Goal: Task Accomplishment & Management: Manage account settings

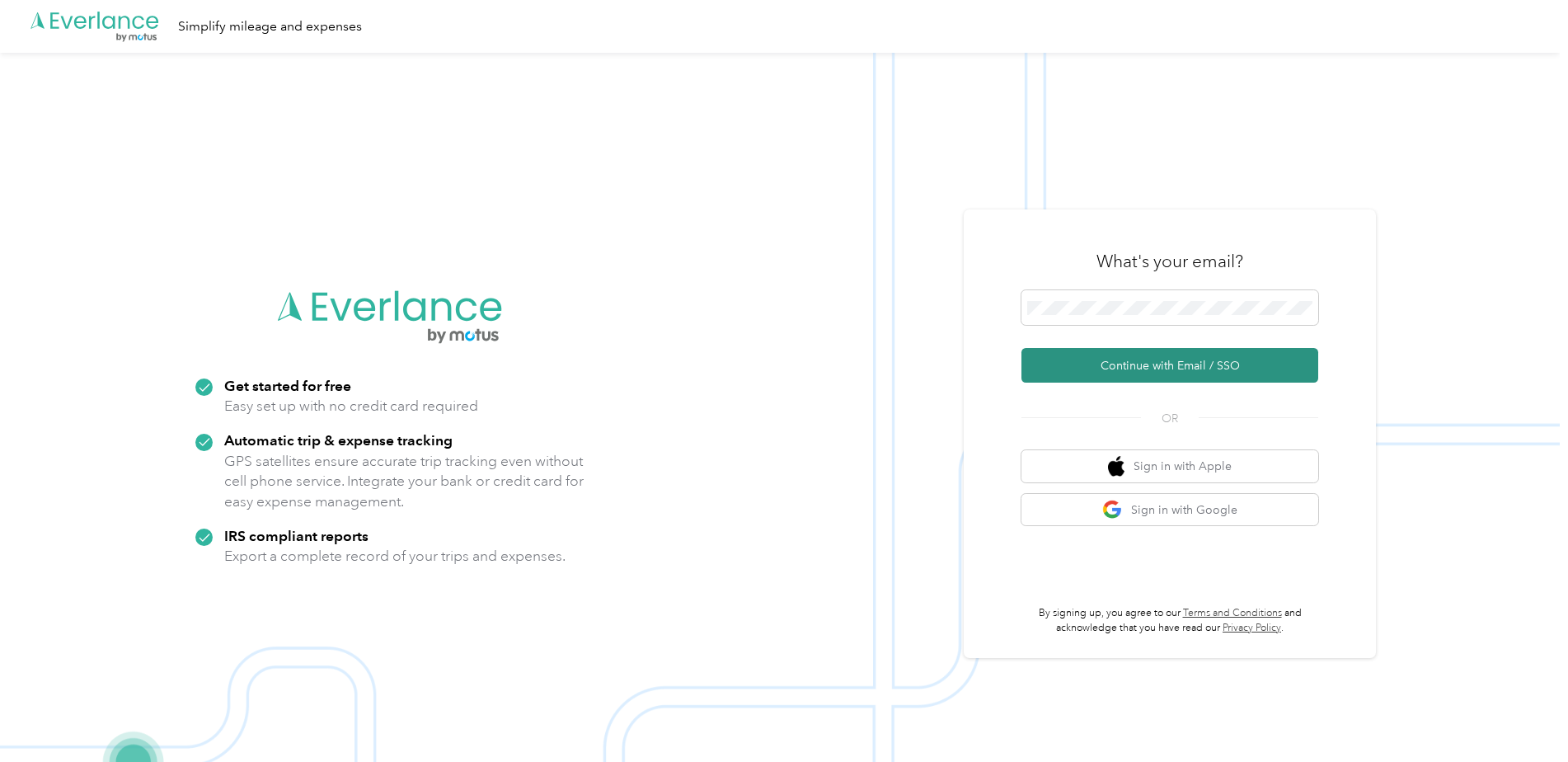
click at [1218, 368] on button "Continue with Email / SSO" at bounding box center [1170, 366] width 297 height 35
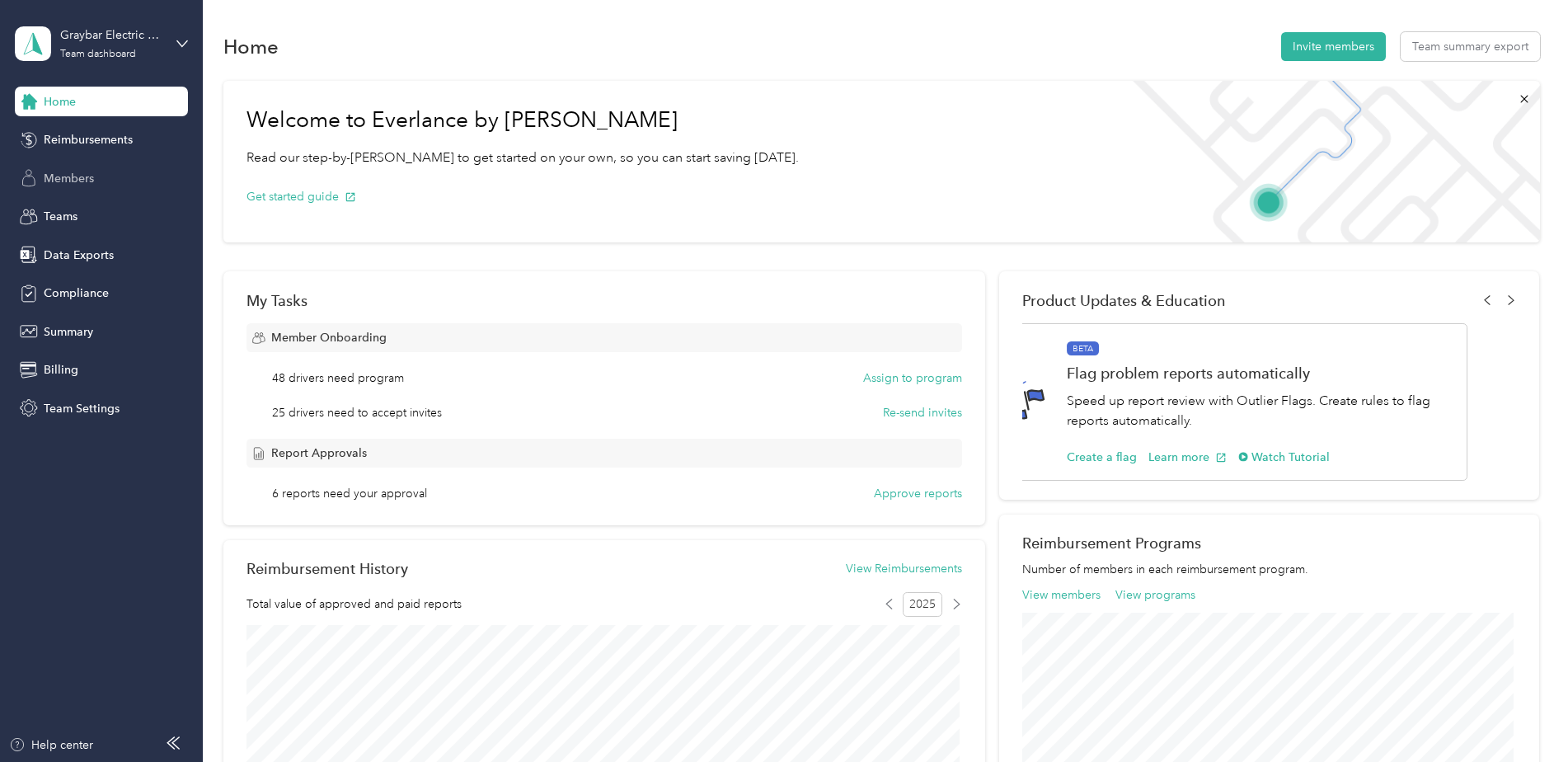
click at [71, 185] on span "Members" at bounding box center [68, 178] width 50 height 17
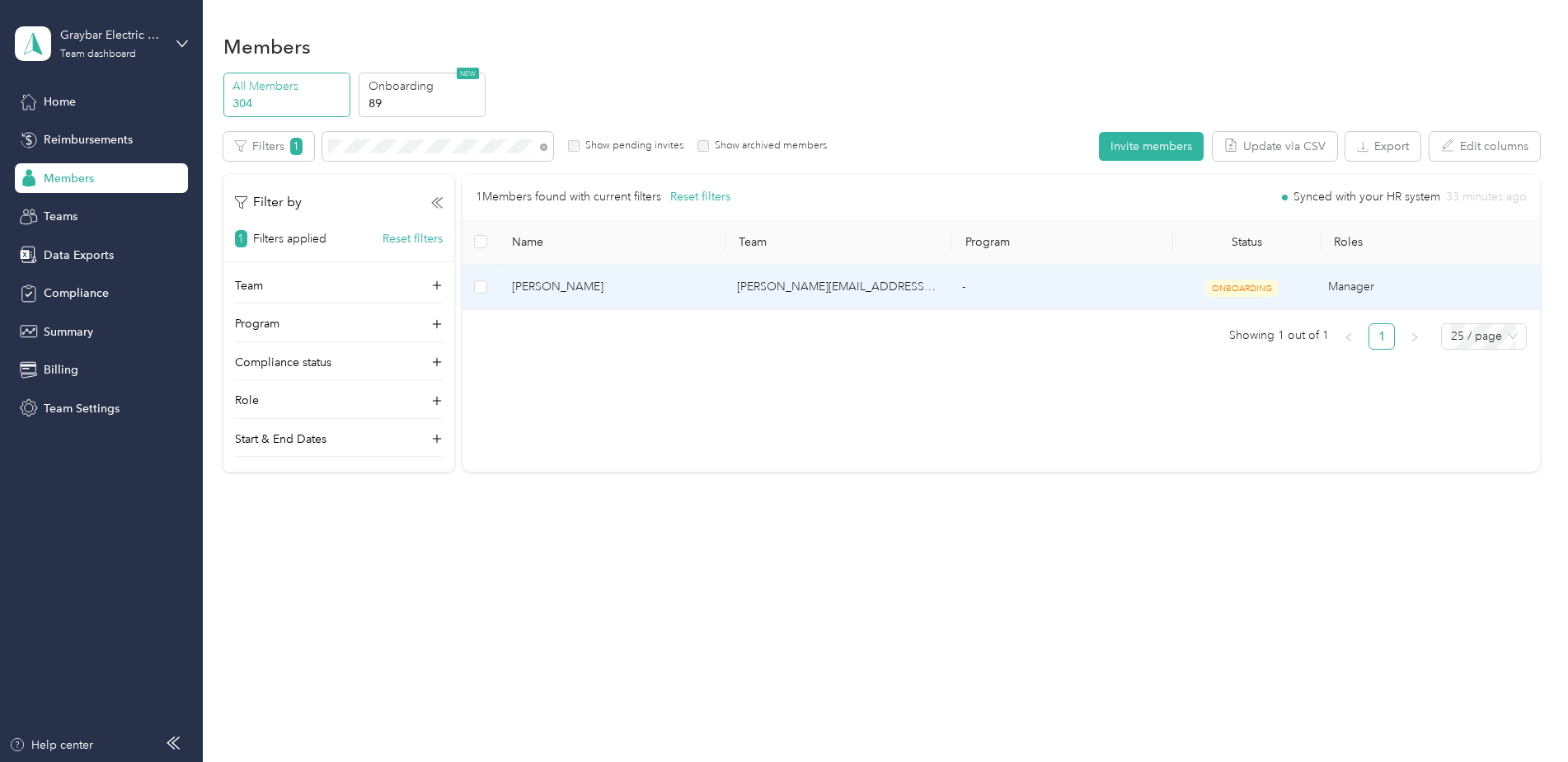
click at [1016, 299] on td "-" at bounding box center [1058, 287] width 220 height 46
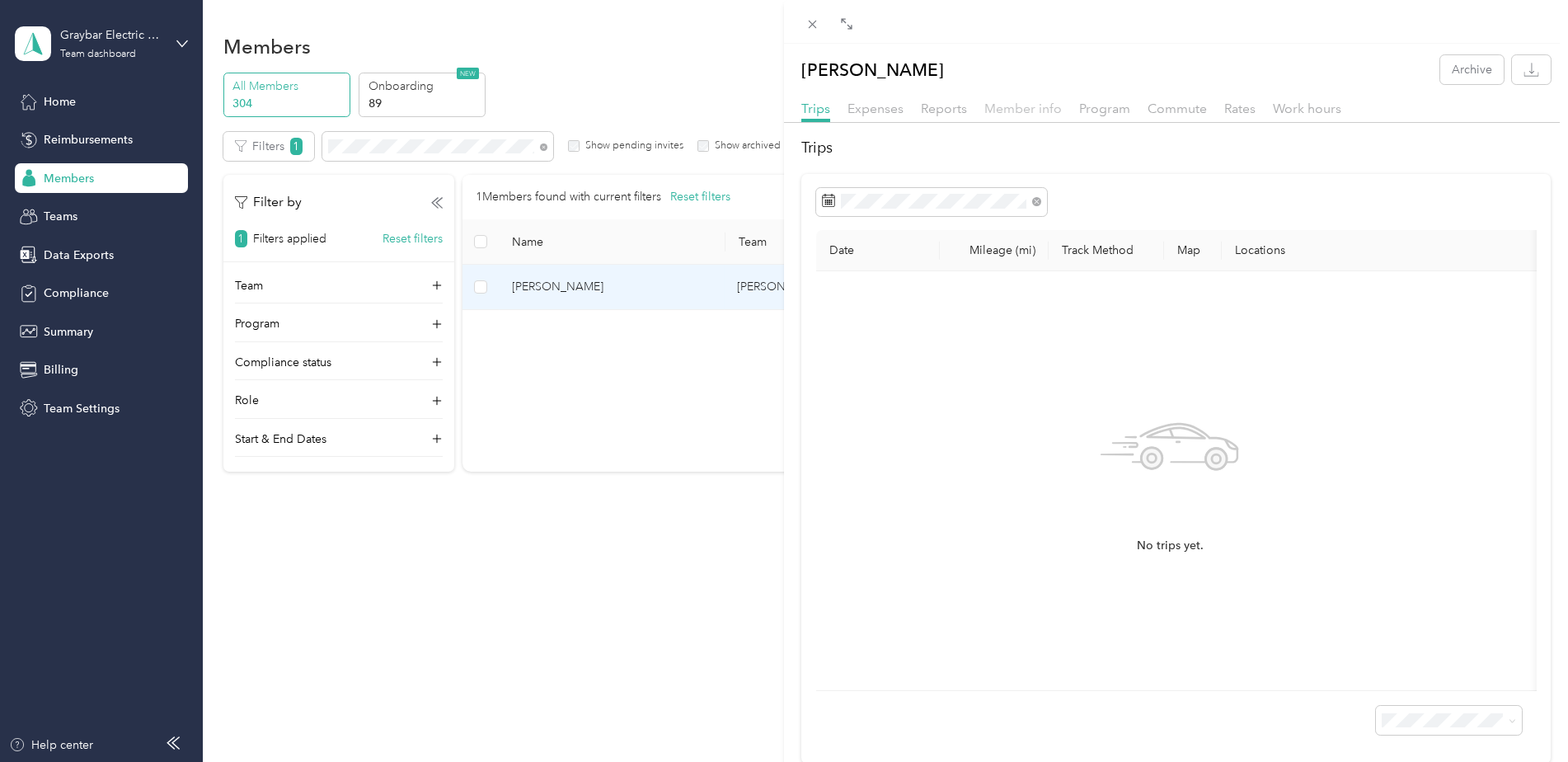
click at [1026, 109] on span "Member info" at bounding box center [1023, 108] width 77 height 15
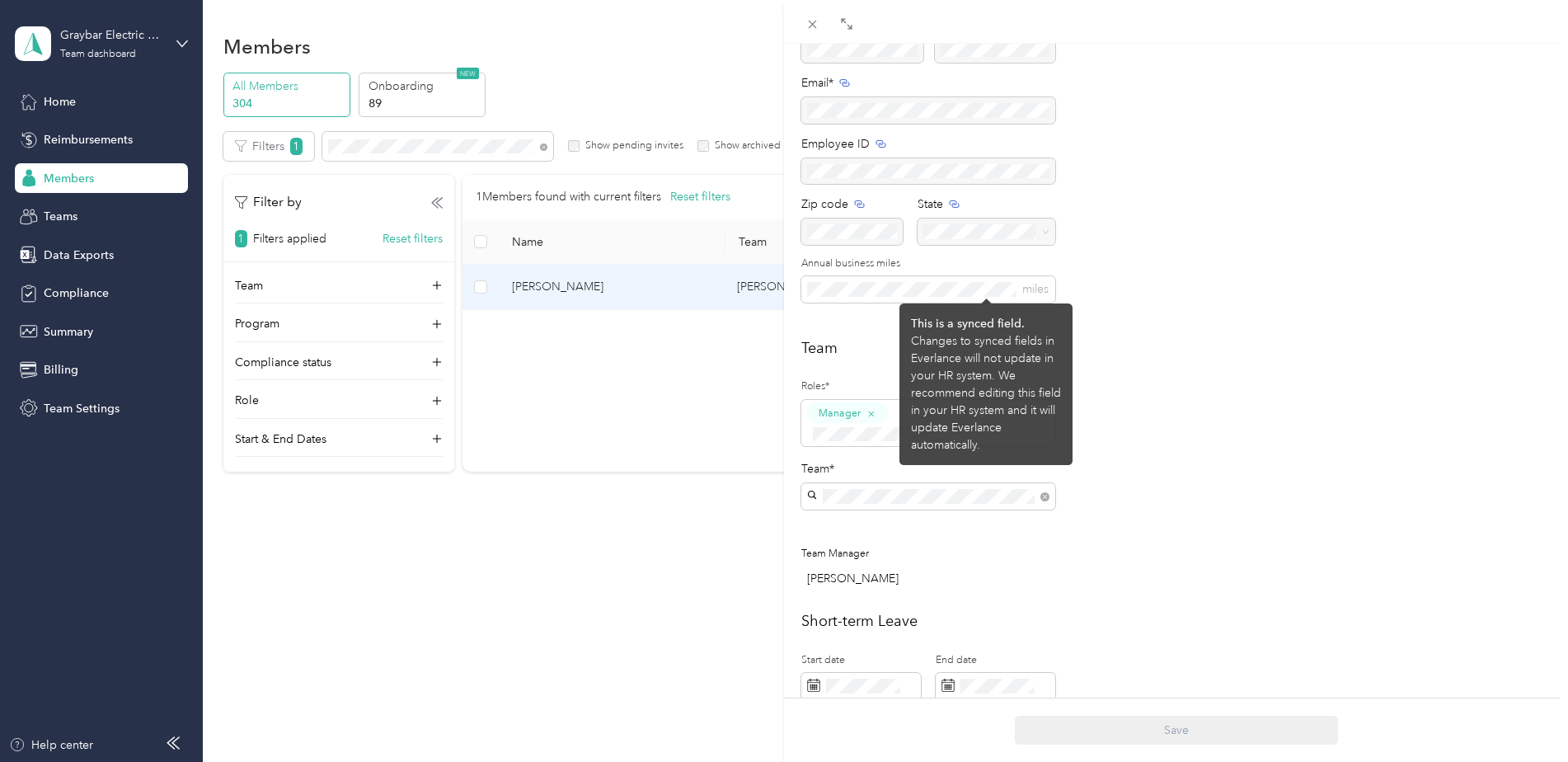
scroll to position [65, 0]
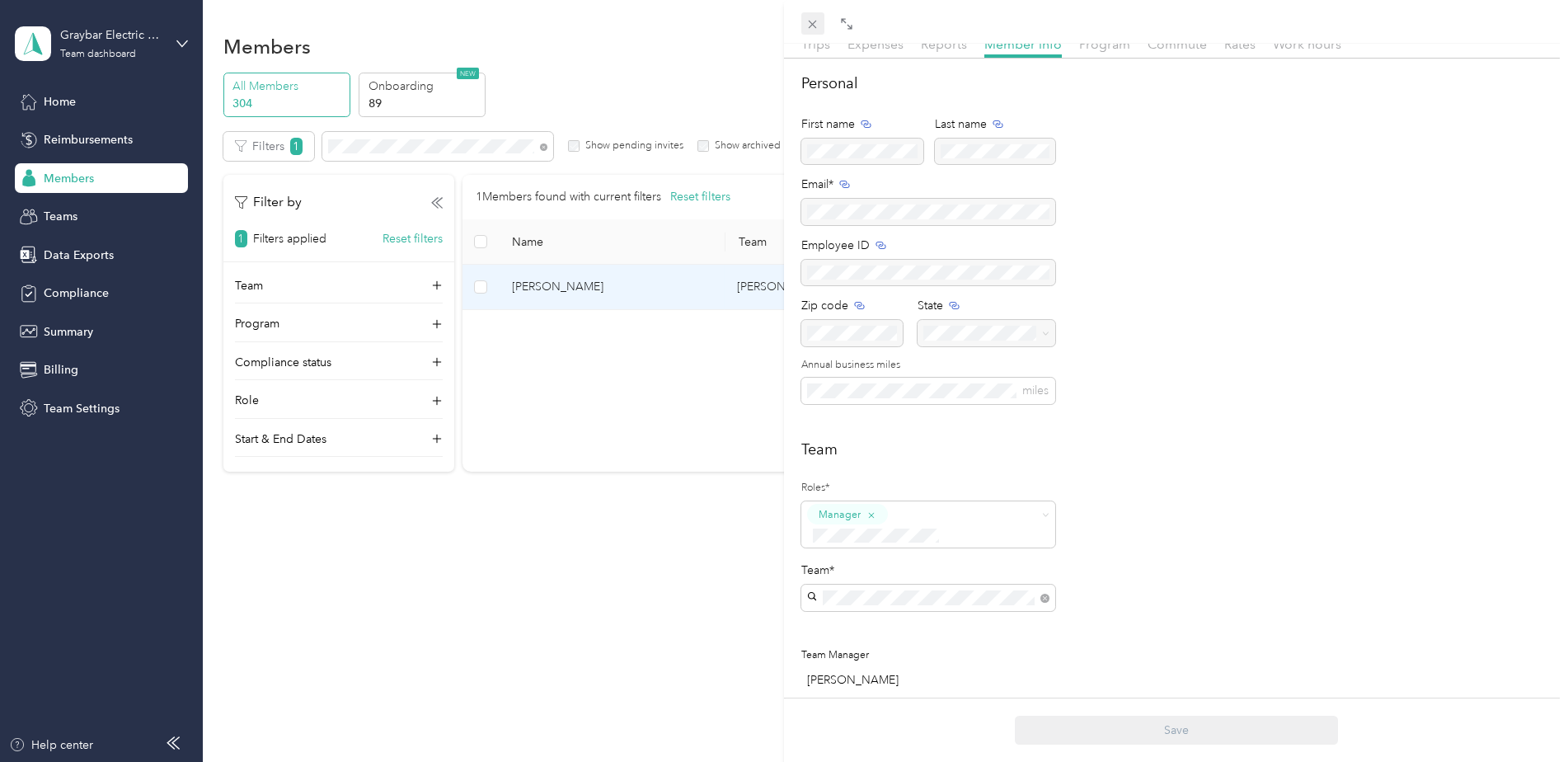
click at [809, 29] on icon at bounding box center [811, 24] width 14 height 14
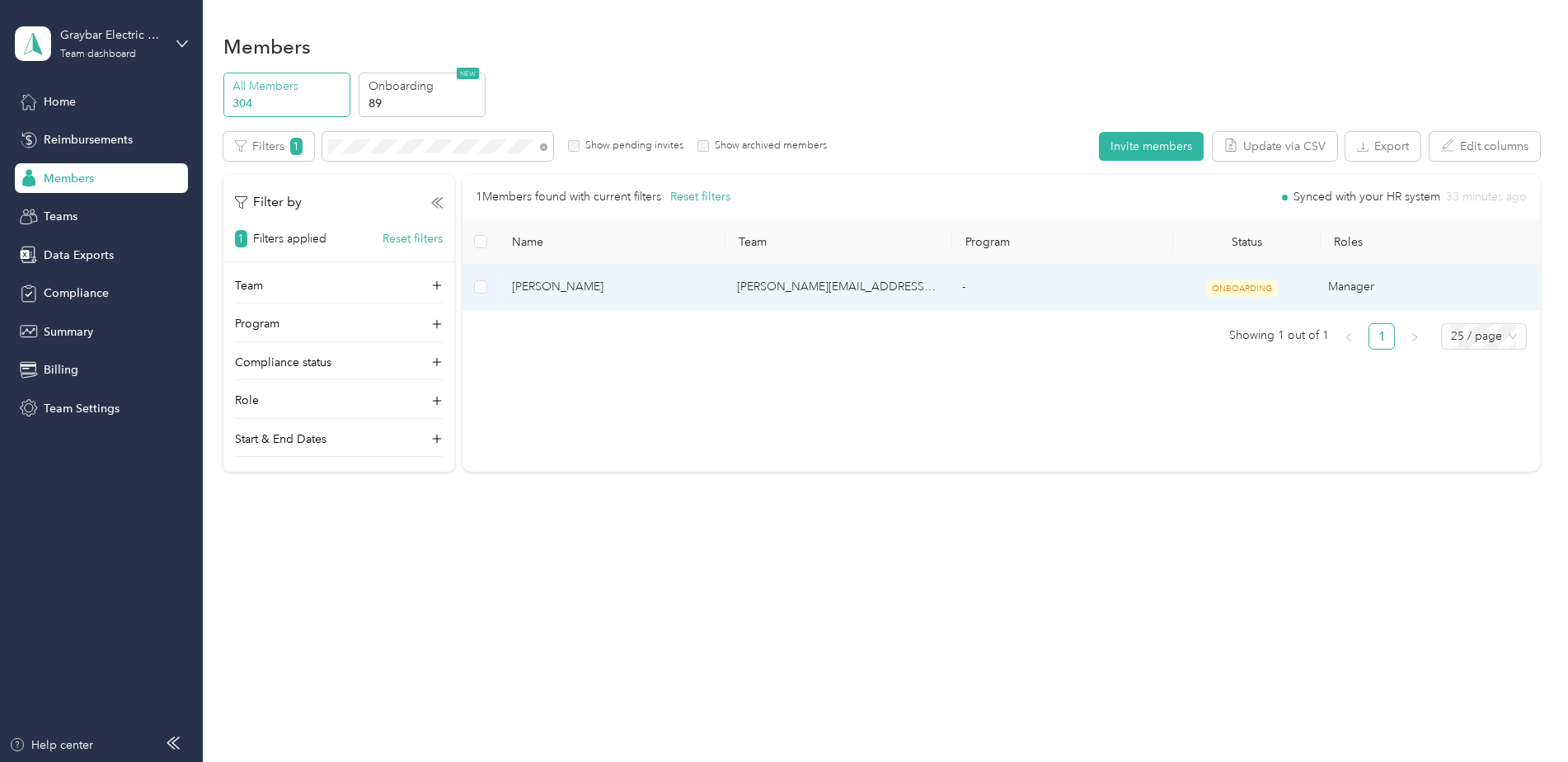
click at [488, 290] on td at bounding box center [480, 287] width 36 height 46
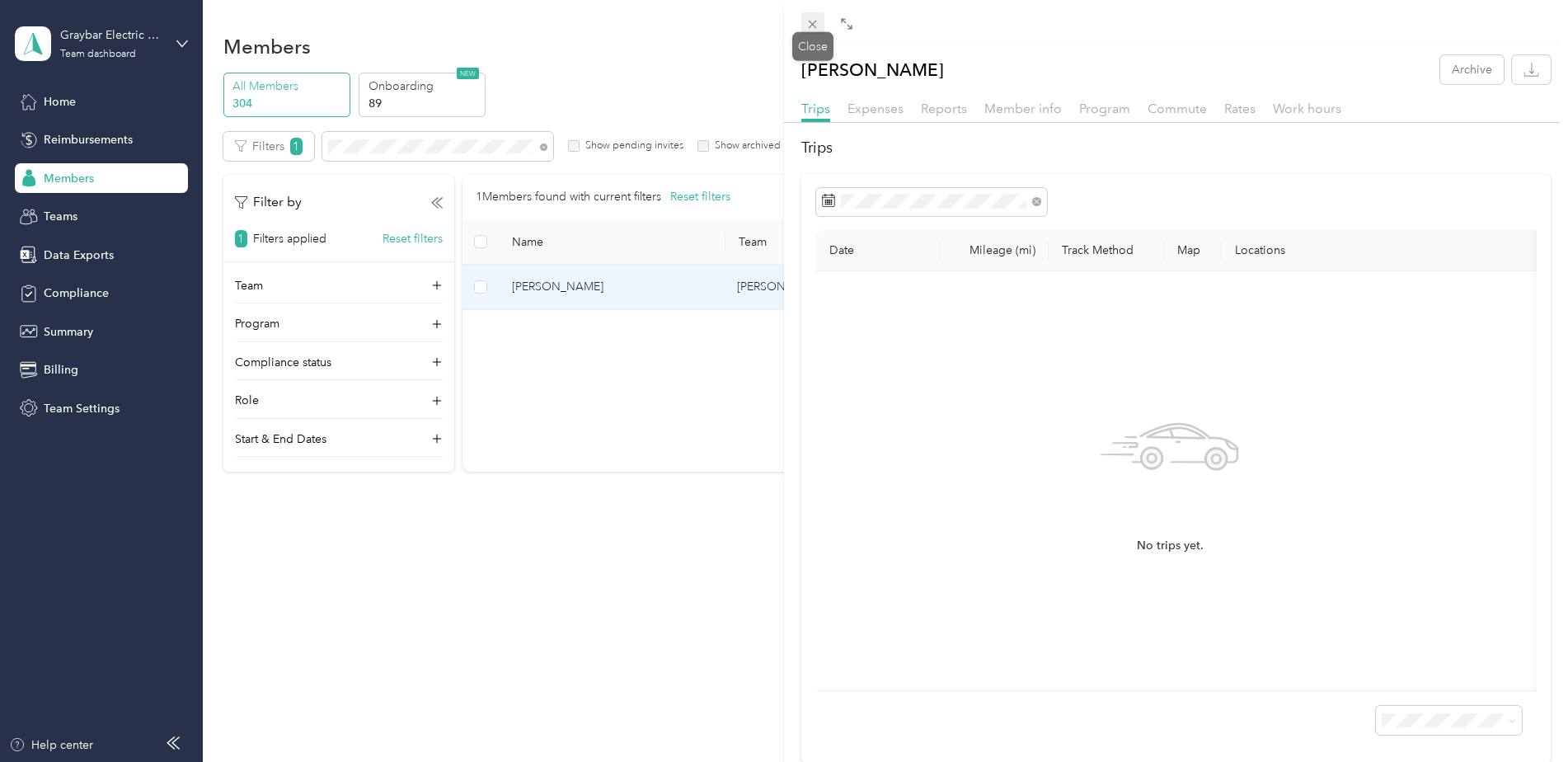
click at [809, 26] on icon at bounding box center [811, 24] width 14 height 14
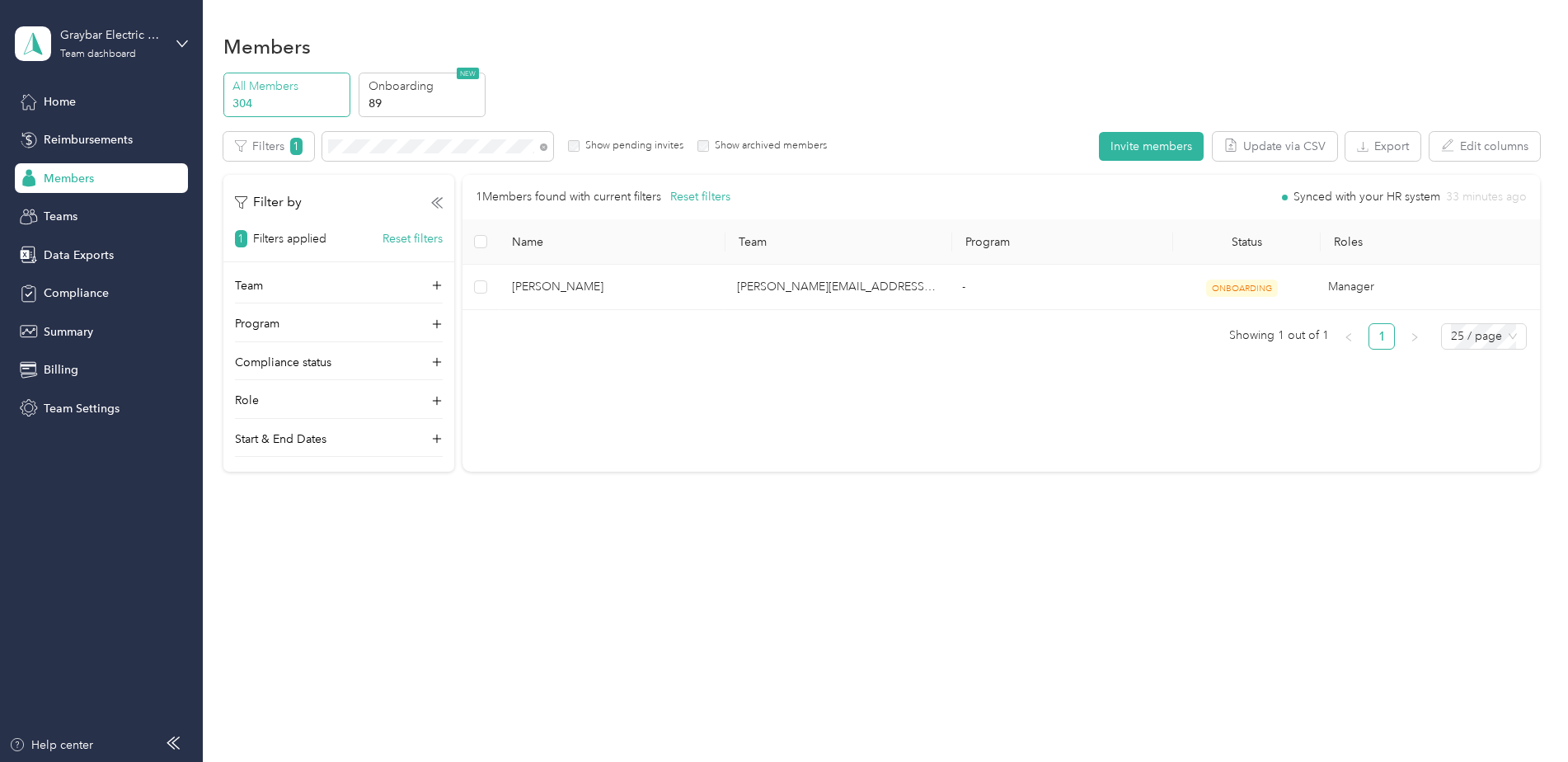
click at [747, 506] on div "Members All Members 304 Onboarding 89 NEW Edit role Edit team Edit program Expo…" at bounding box center [881, 287] width 1357 height 575
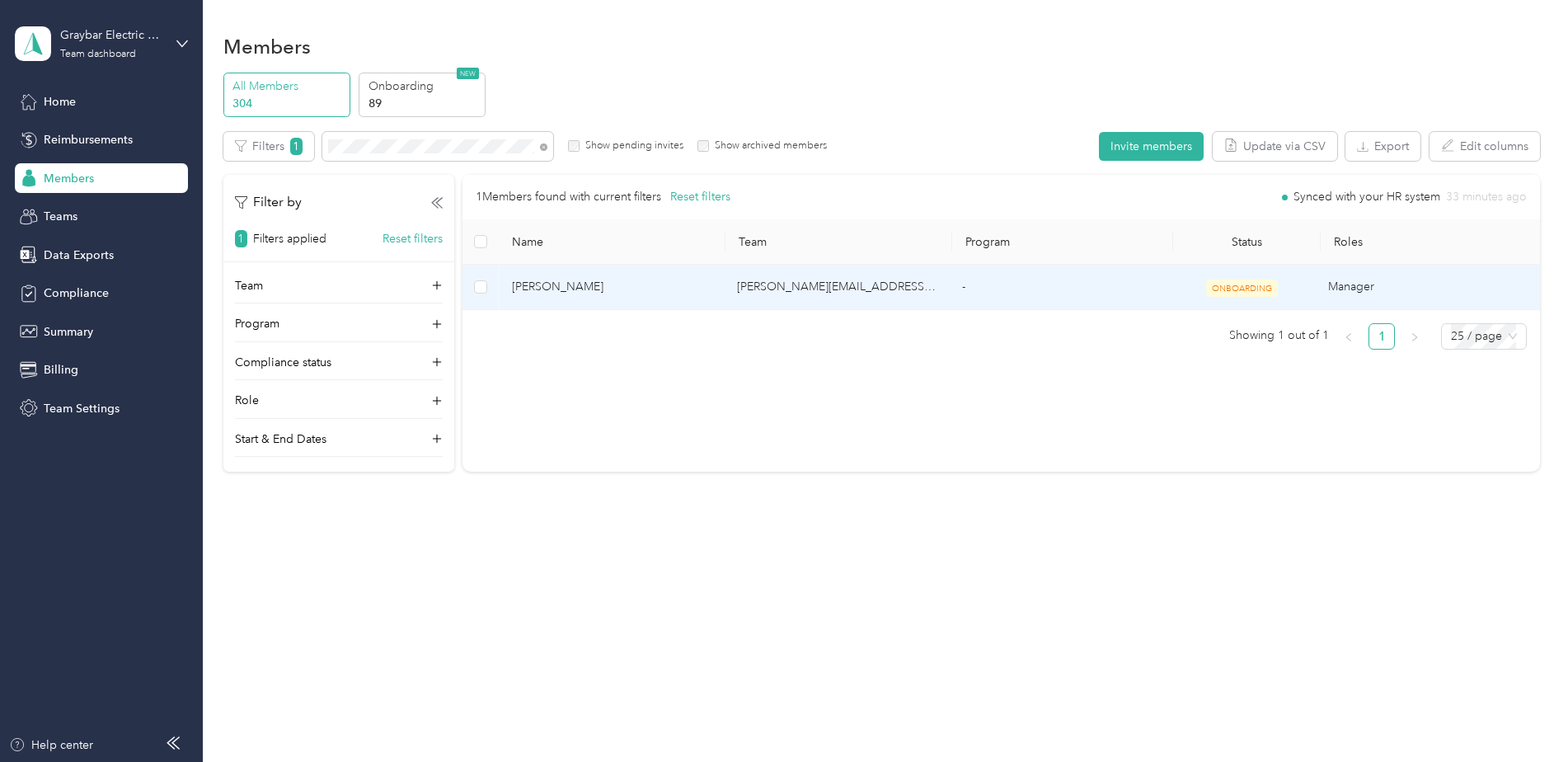
click at [674, 287] on span "[PERSON_NAME]" at bounding box center [612, 287] width 199 height 18
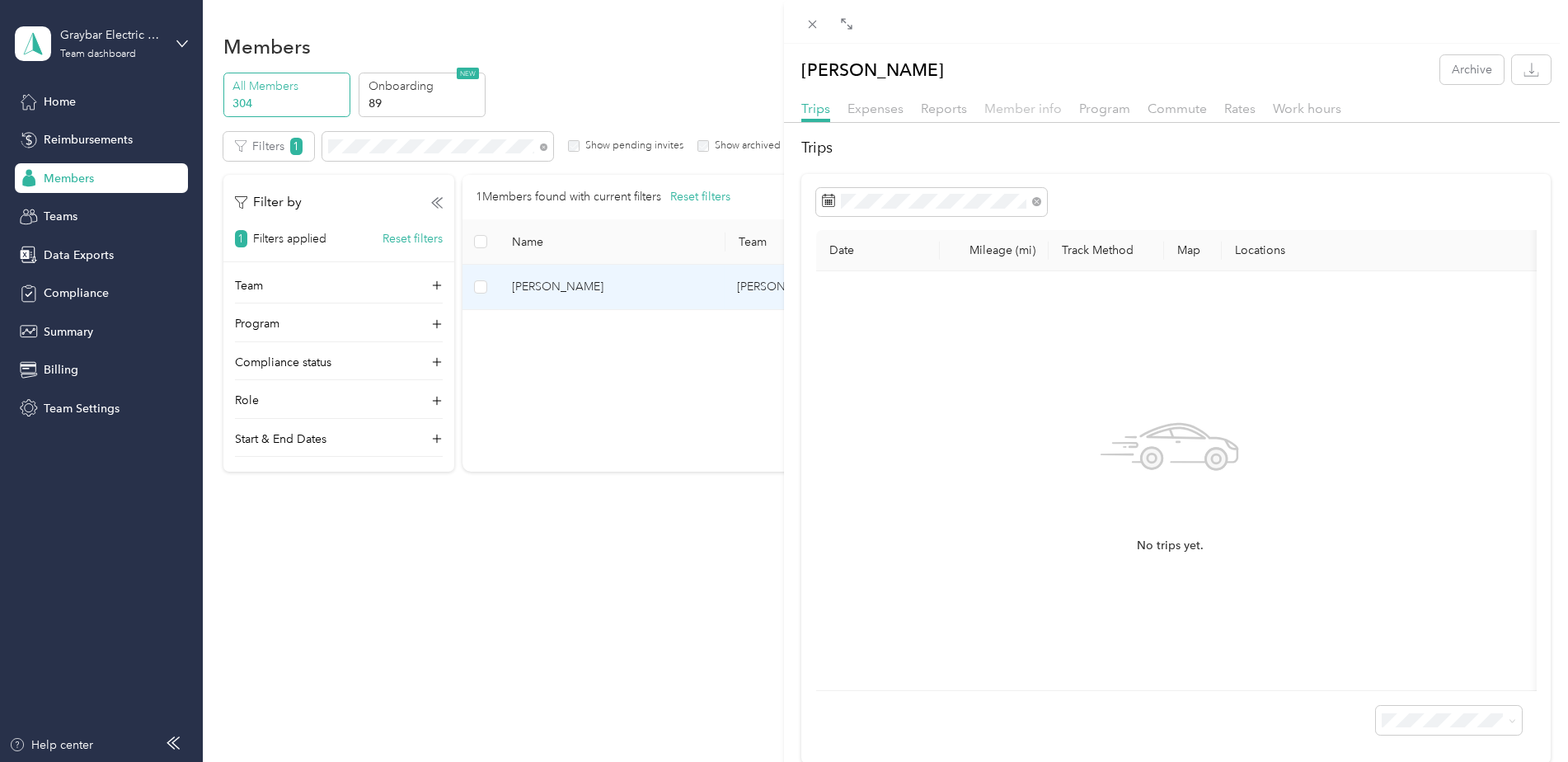
click at [1016, 115] on span "Member info" at bounding box center [1023, 108] width 77 height 15
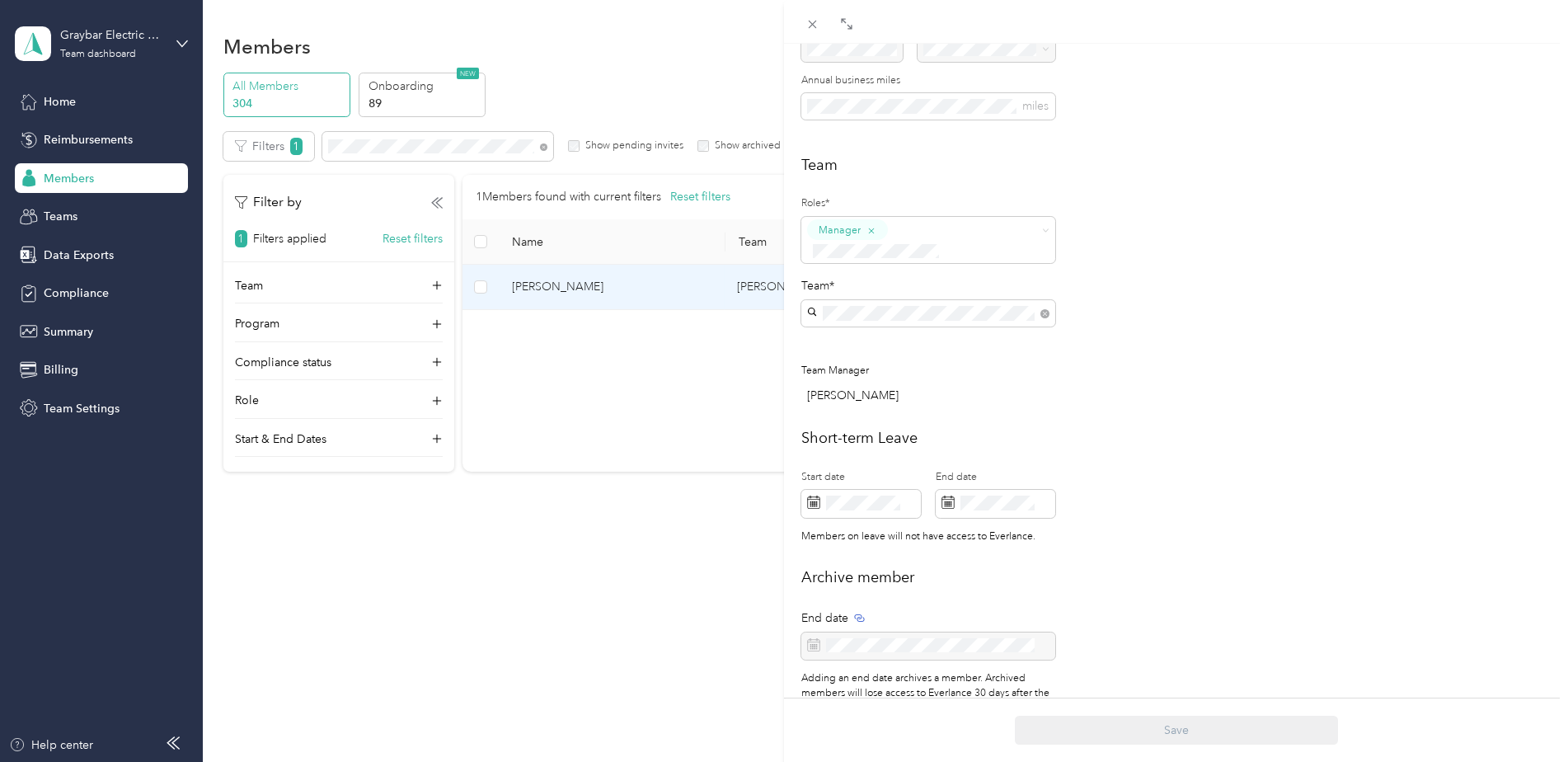
scroll to position [312, 0]
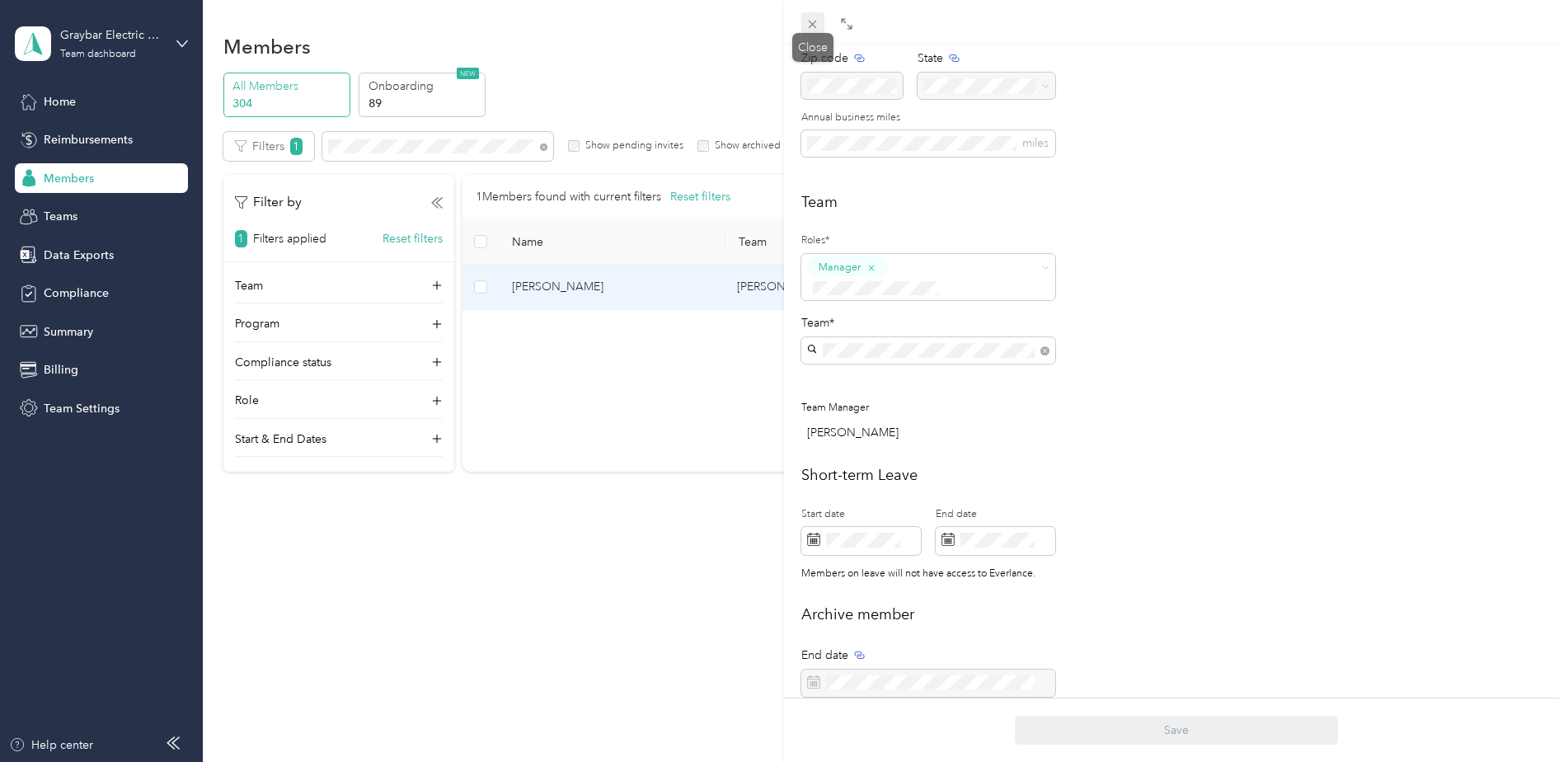
click at [813, 22] on span at bounding box center [812, 24] width 23 height 23
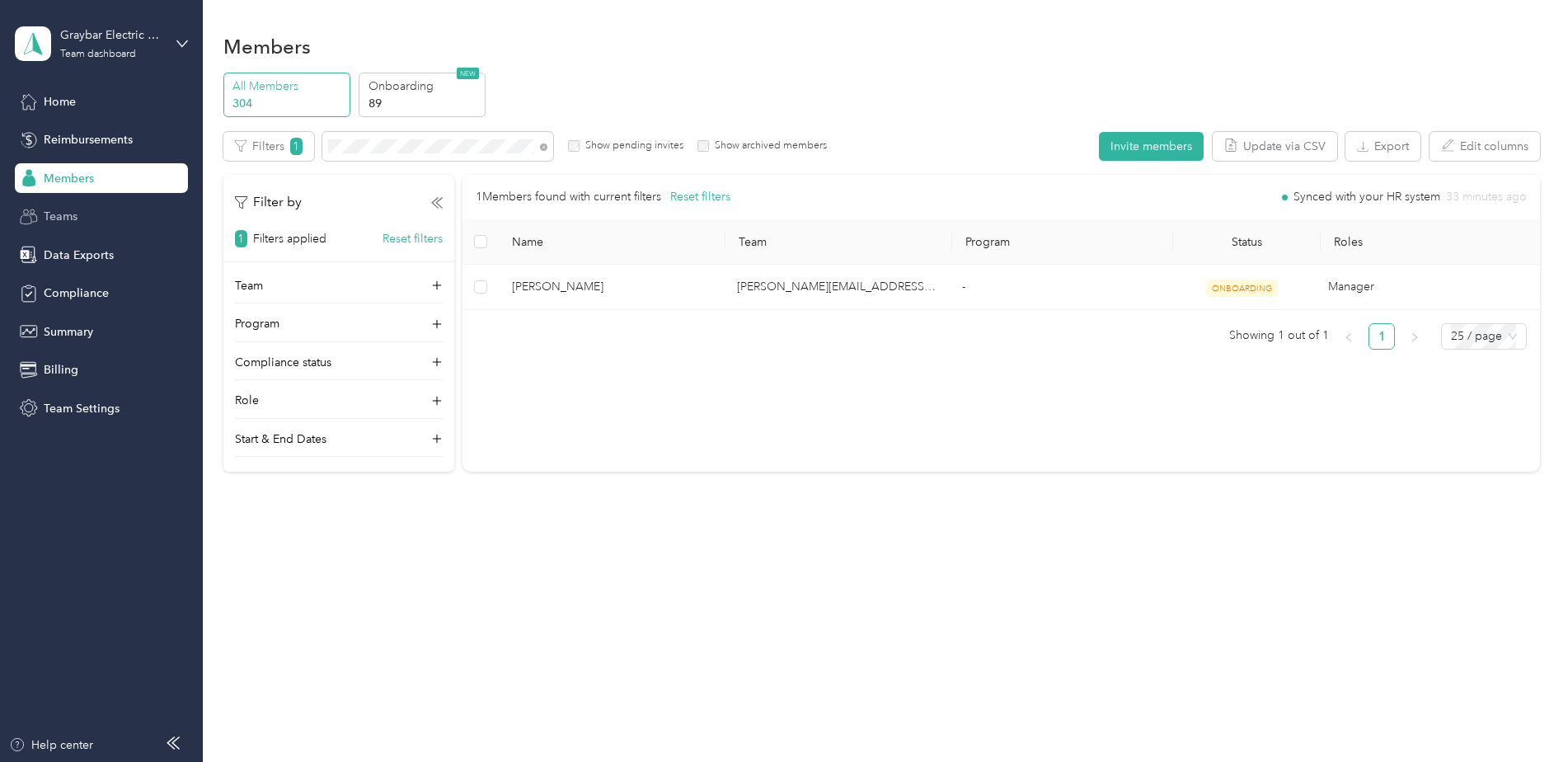
click at [90, 205] on div "Teams" at bounding box center [101, 217] width 173 height 30
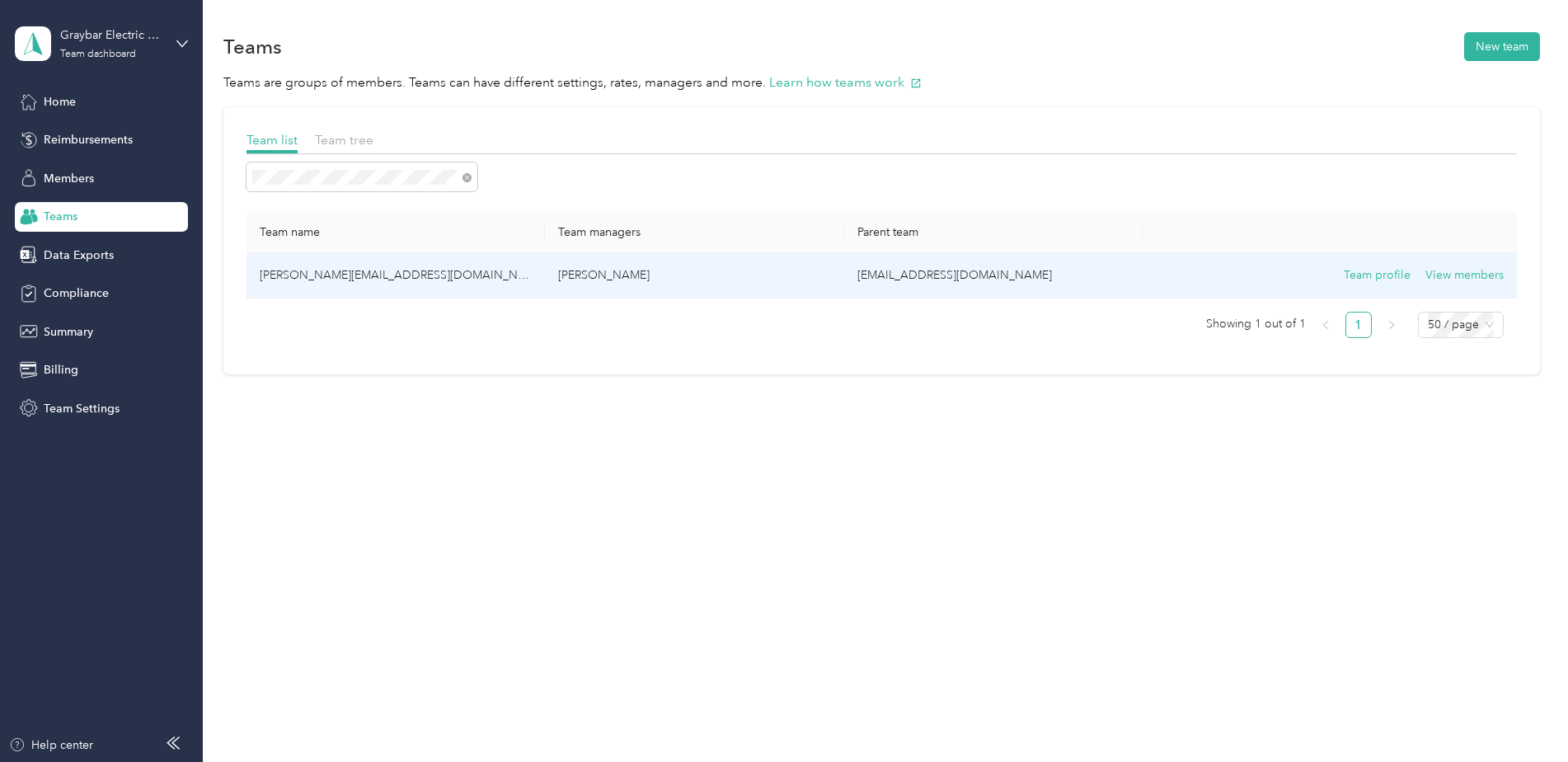
click at [469, 287] on td "[PERSON_NAME][EMAIL_ADDRESS][DOMAIN_NAME]" at bounding box center [396, 276] width 299 height 46
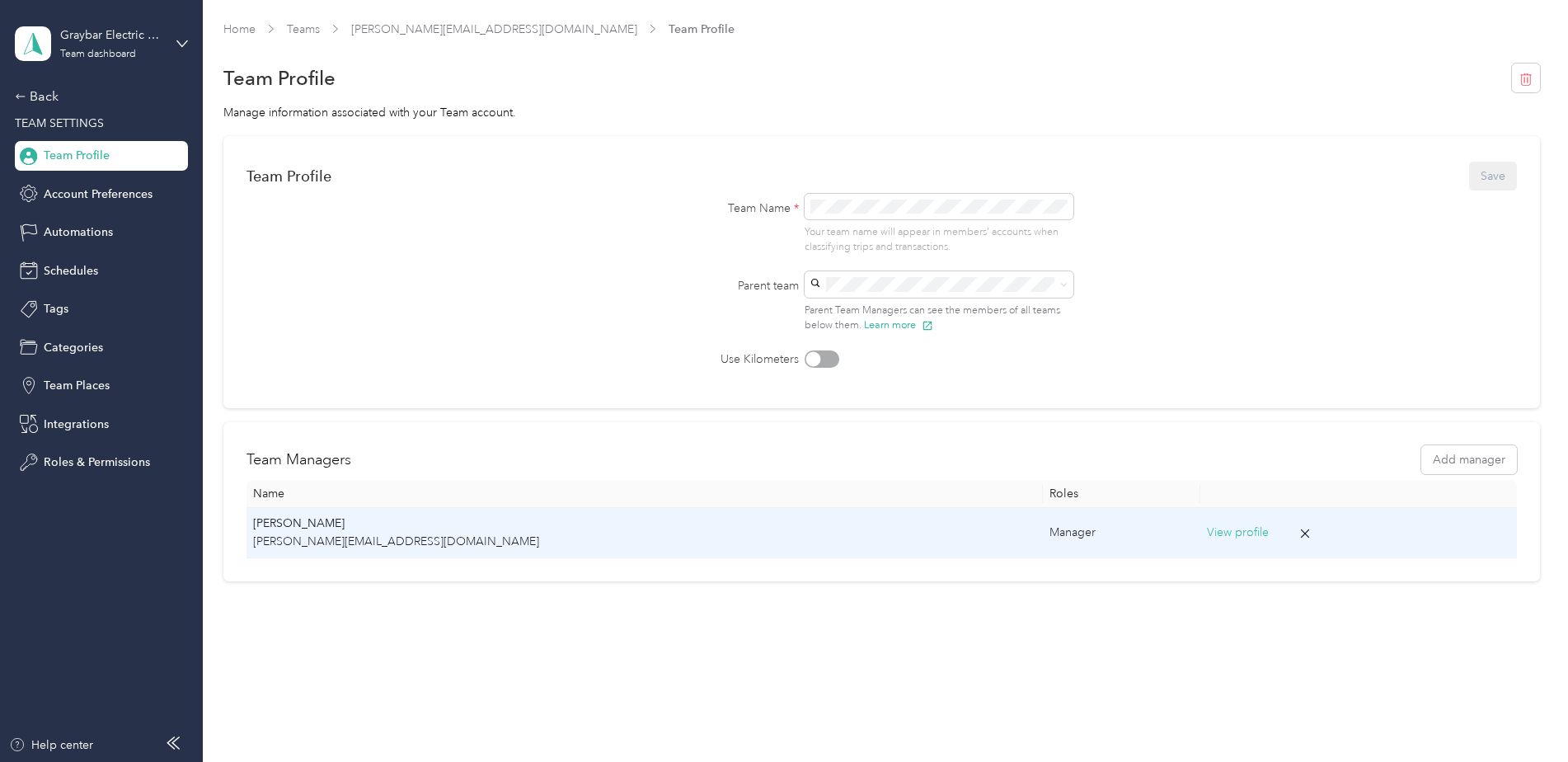
click at [1207, 530] on button "View profile" at bounding box center [1238, 532] width 62 height 18
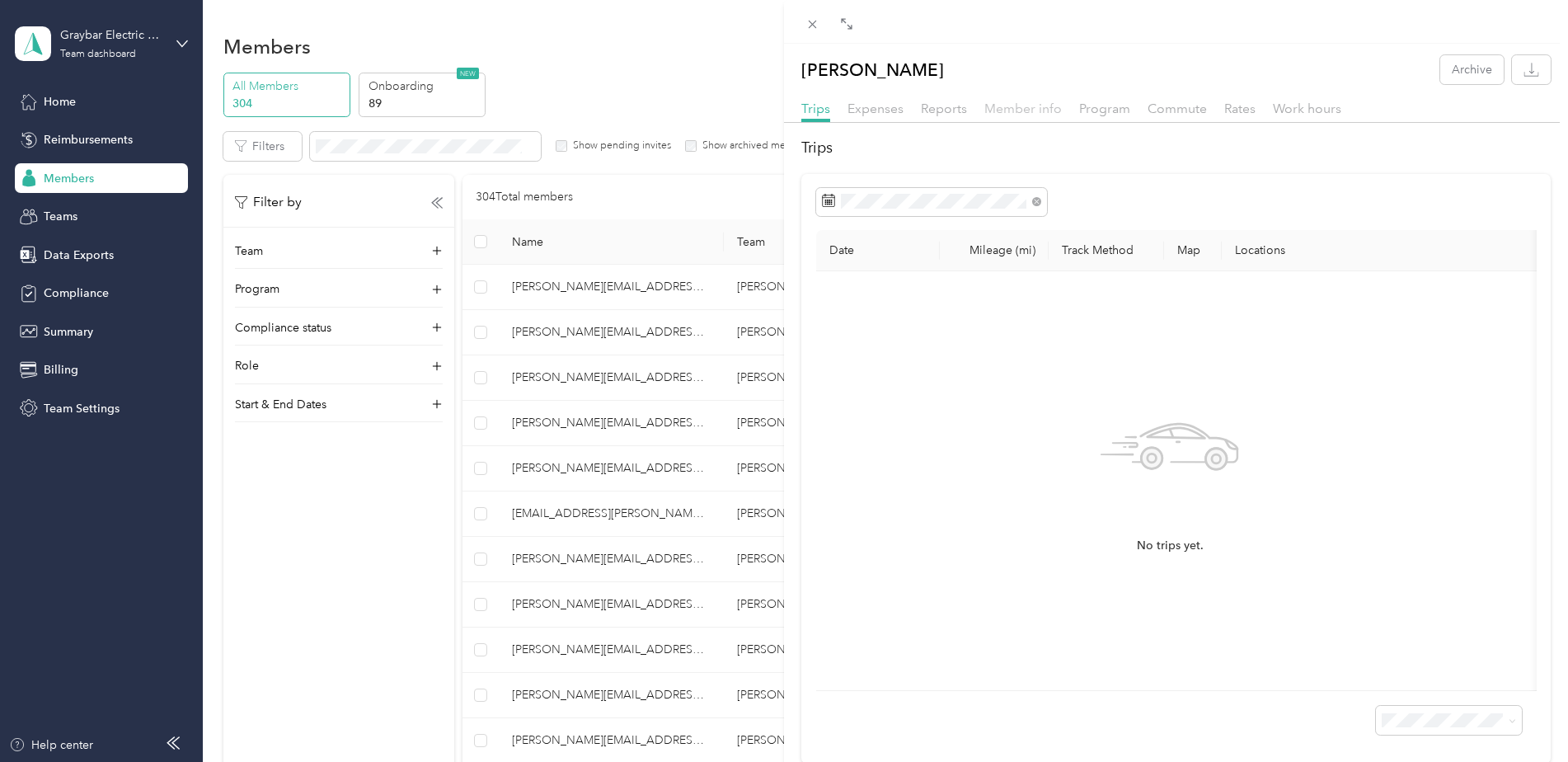
click at [1034, 104] on span "Member info" at bounding box center [1023, 108] width 77 height 15
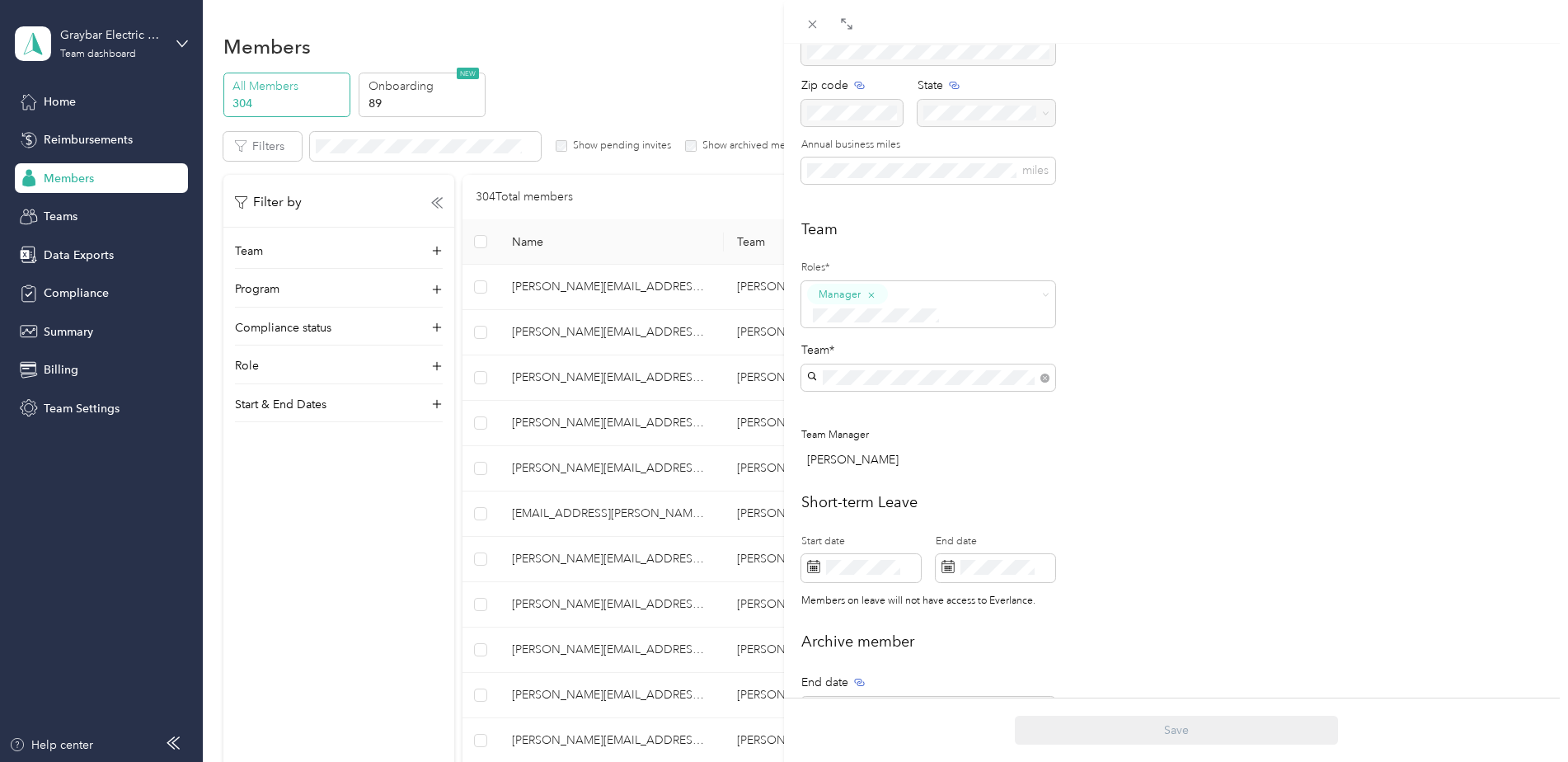
scroll to position [247, 0]
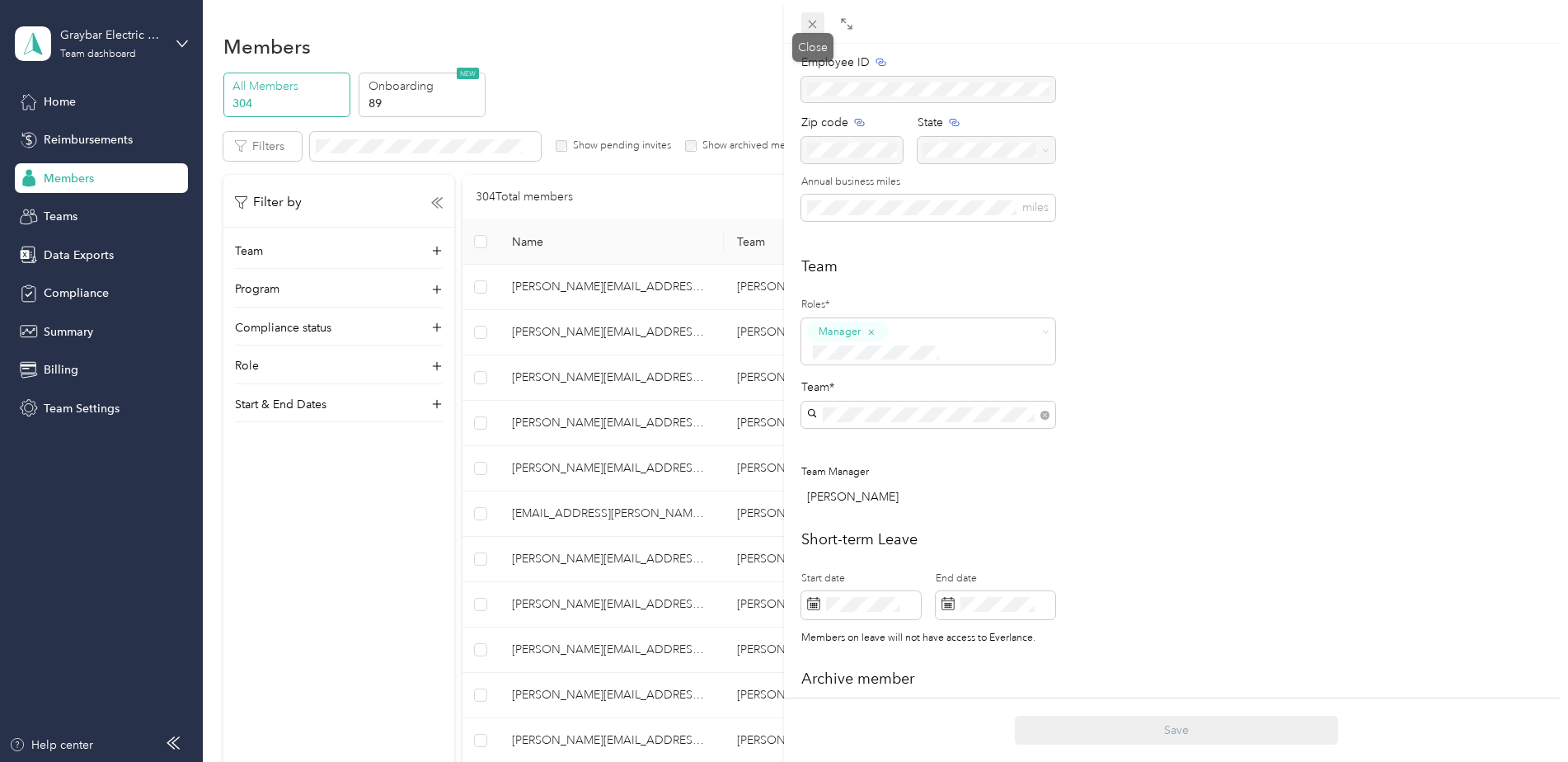
click at [819, 24] on icon at bounding box center [811, 24] width 14 height 14
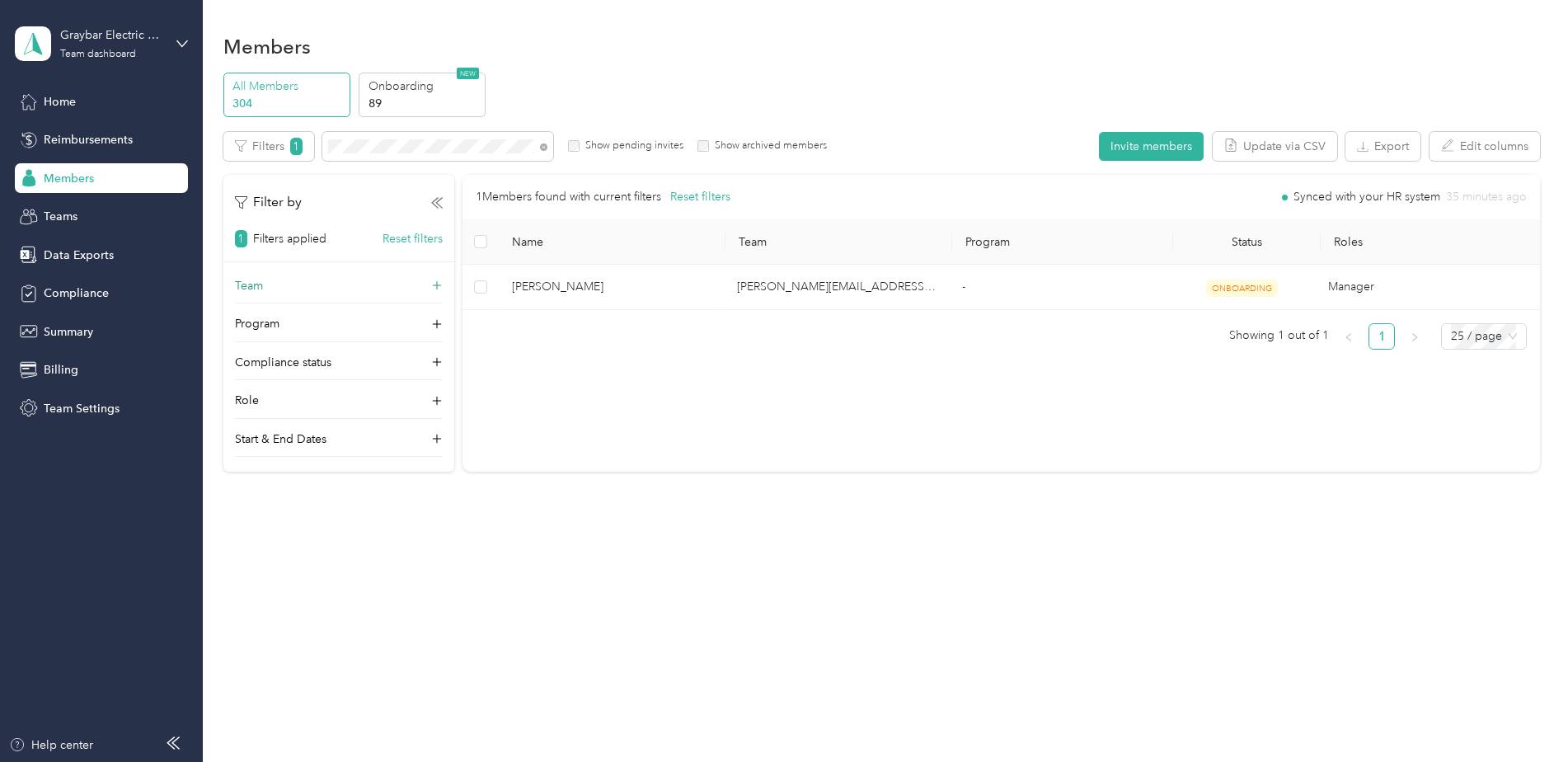
click at [356, 289] on div "Team" at bounding box center [339, 290] width 208 height 26
click at [281, 140] on div "Filters 1 Show pending invites Show archived members" at bounding box center [525, 147] width 604 height 29
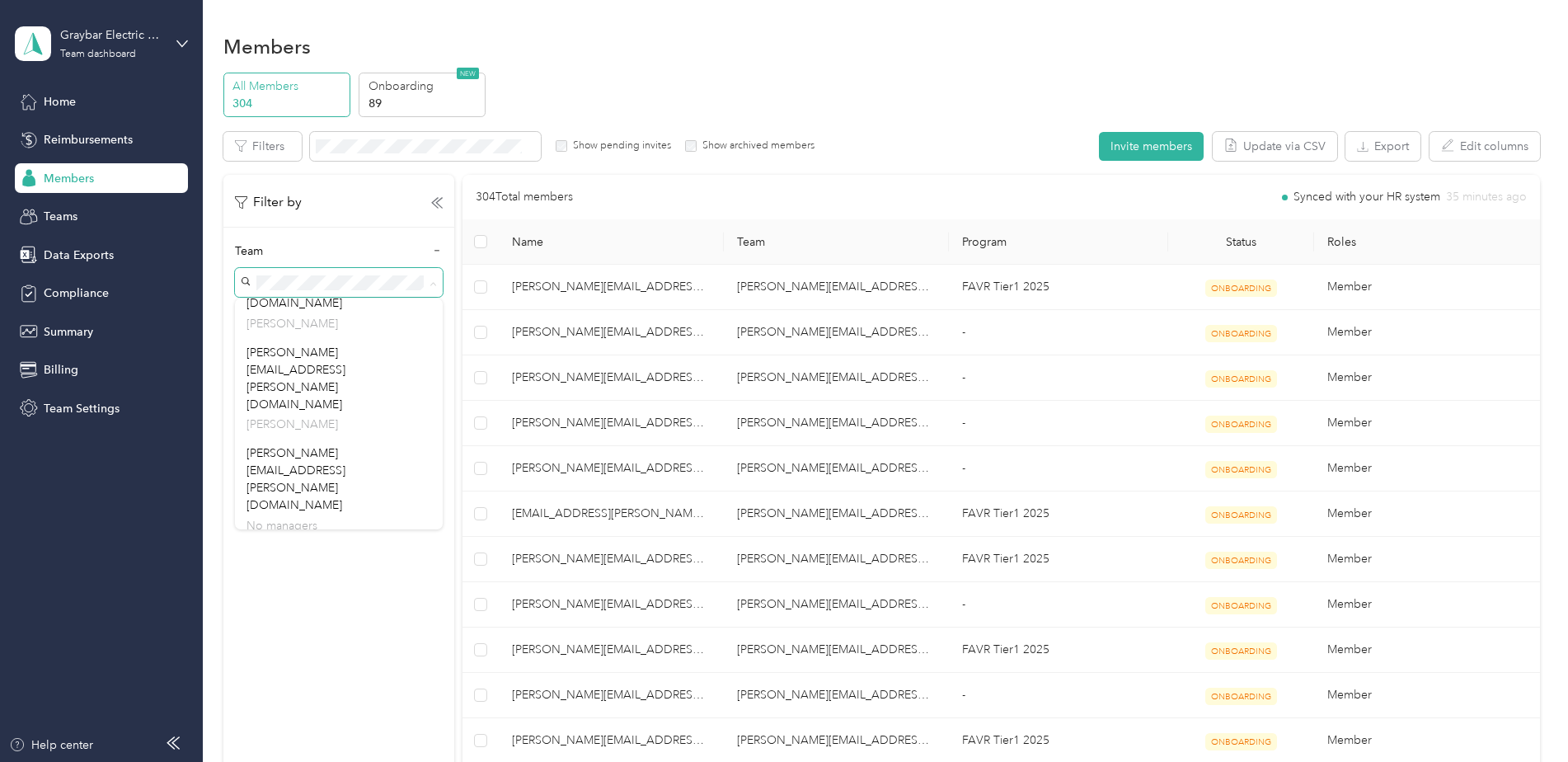
scroll to position [737, 0]
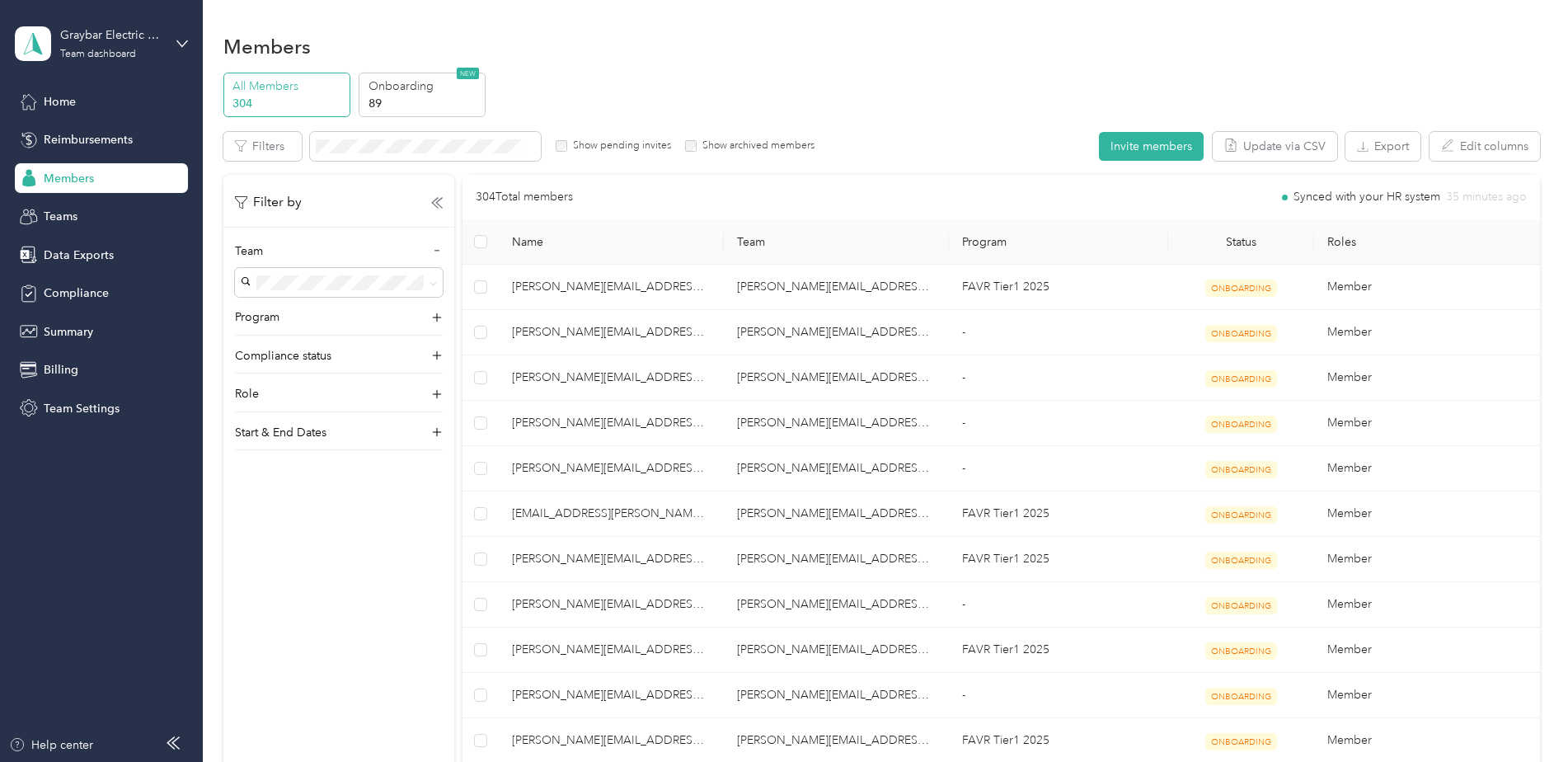
click at [336, 310] on span "[PERSON_NAME][EMAIL_ADDRESS][DOMAIN_NAME]" at bounding box center [295, 328] width 99 height 48
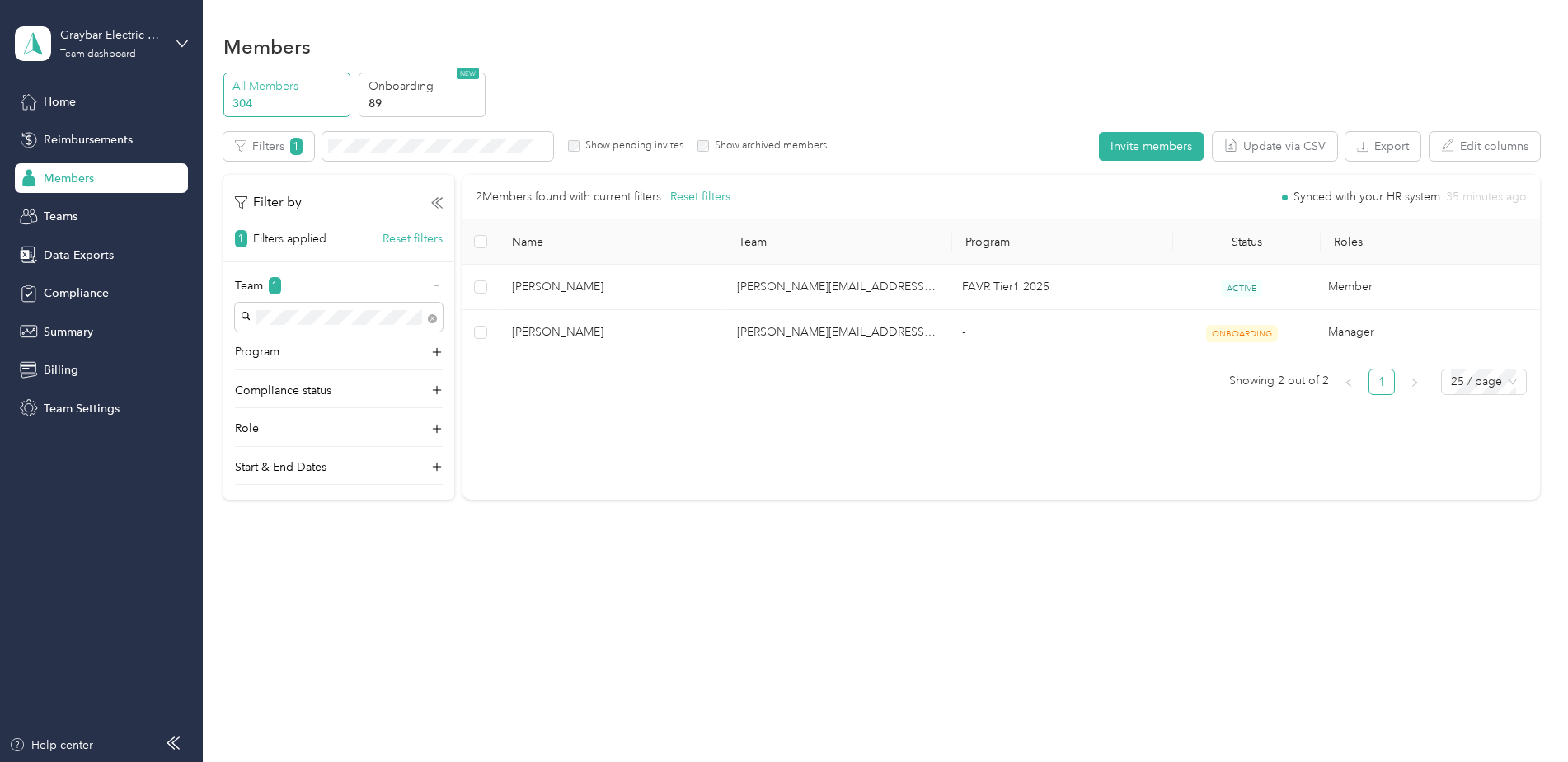
click at [802, 447] on div "2 Members found with current filters Reset filters Synced with your HR system 3…" at bounding box center [1001, 337] width 1078 height 324
click at [437, 316] on span at bounding box center [339, 317] width 208 height 29
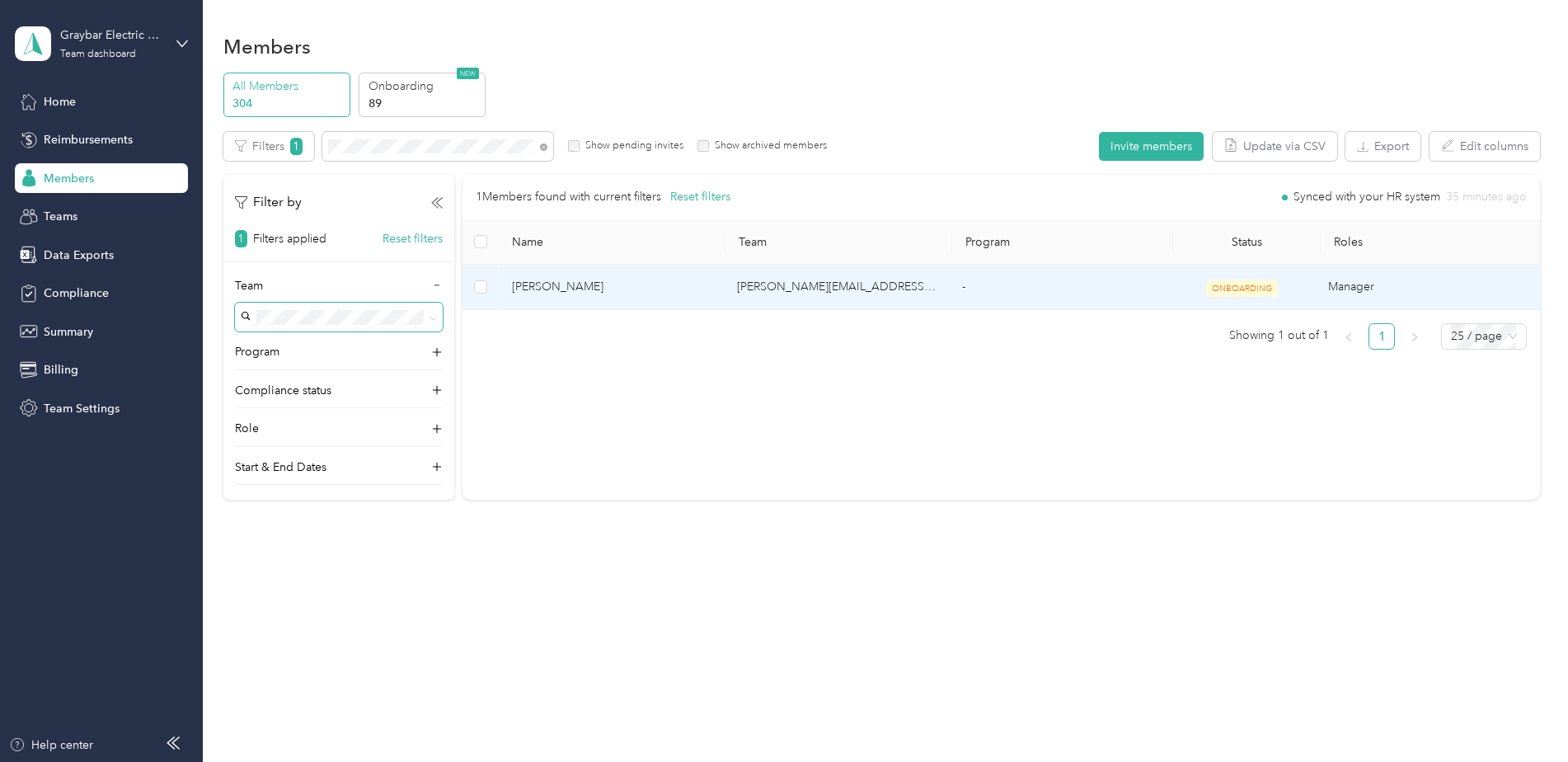
click at [1532, 286] on td "Manager" at bounding box center [1427, 287] width 225 height 46
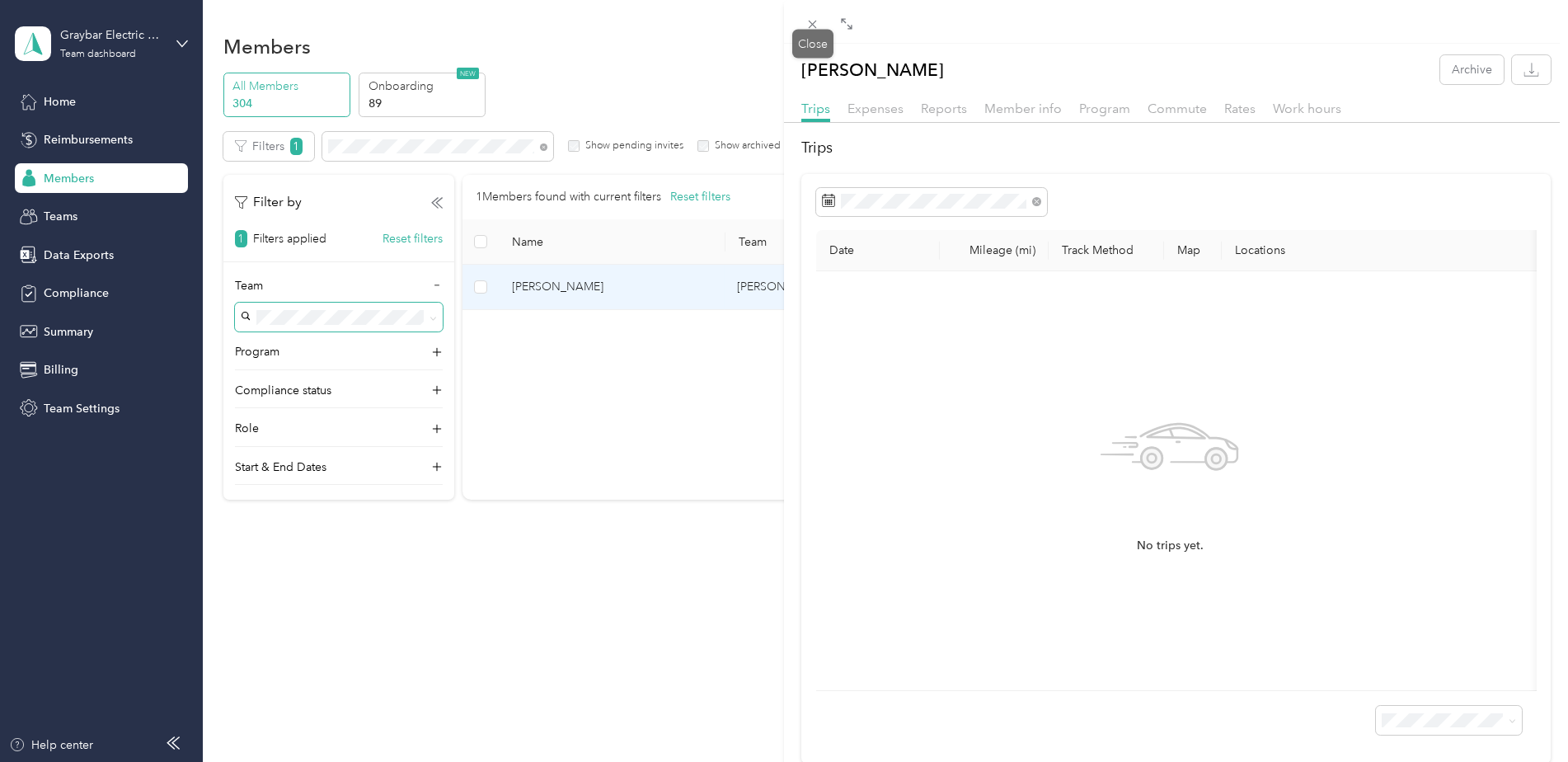
click at [813, 29] on icon at bounding box center [811, 24] width 14 height 14
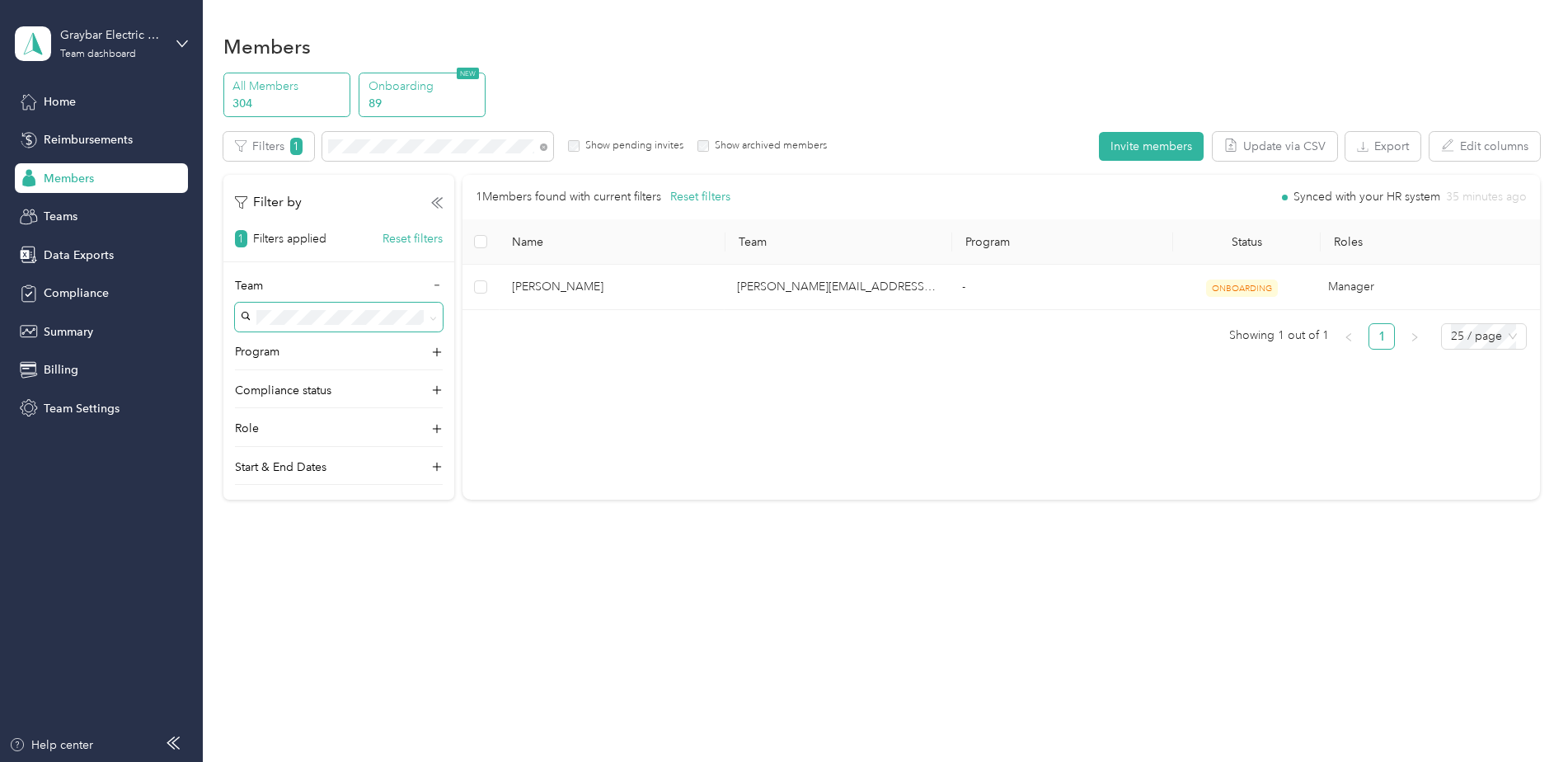
click at [411, 100] on p "89" at bounding box center [424, 103] width 112 height 17
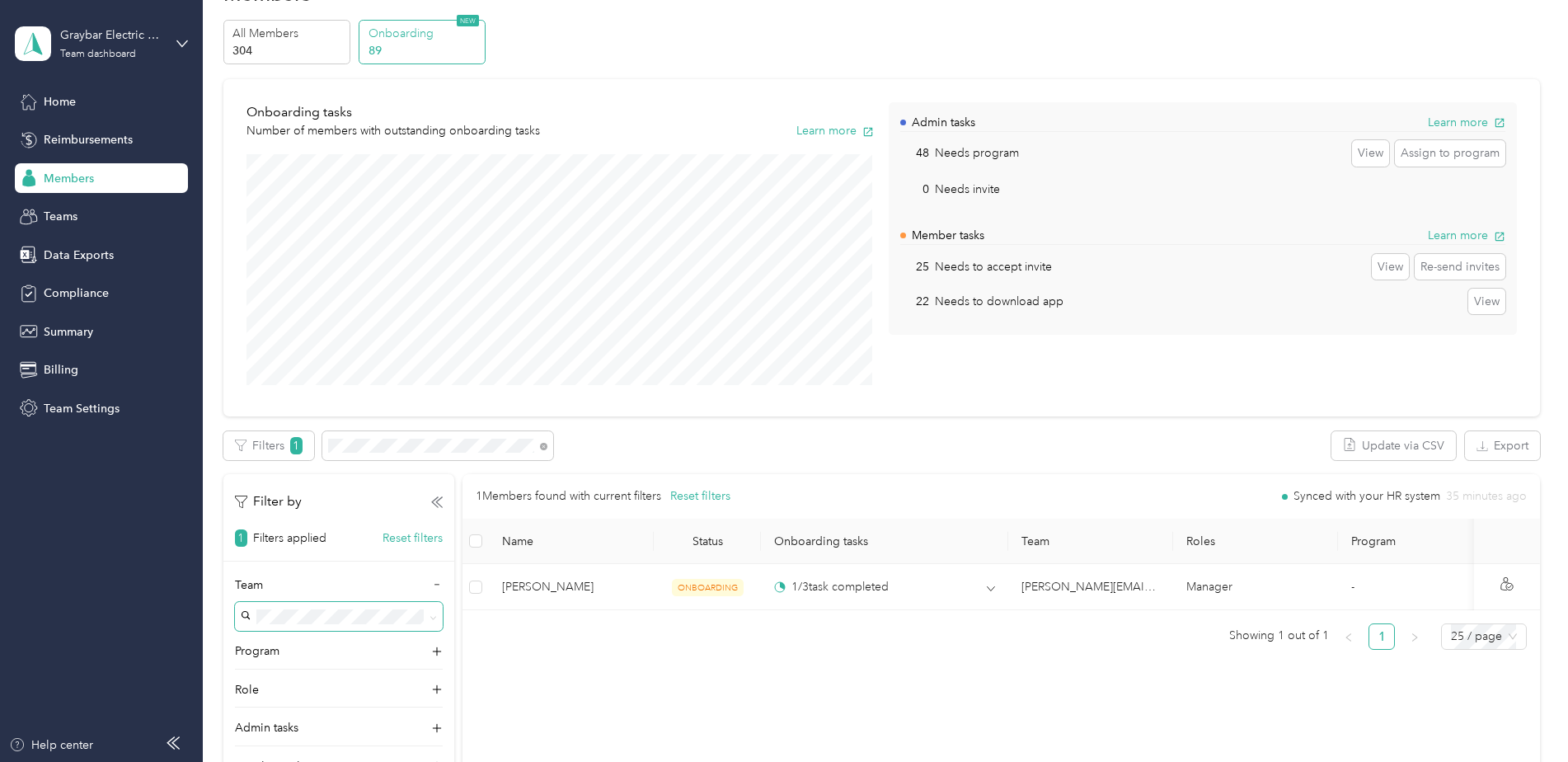
scroll to position [82, 0]
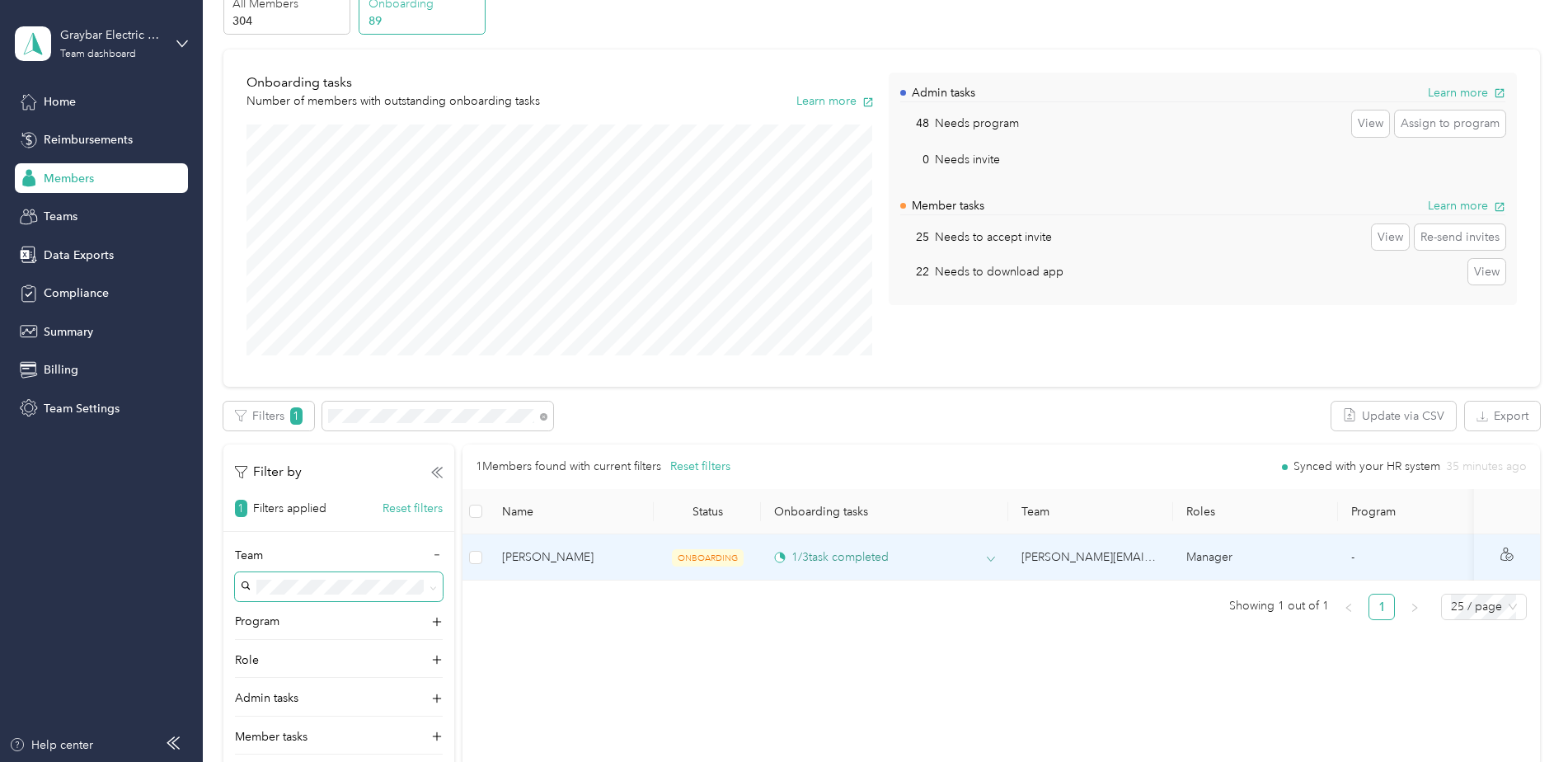
click at [828, 556] on div "1 / 3 task completed" at bounding box center [831, 556] width 115 height 17
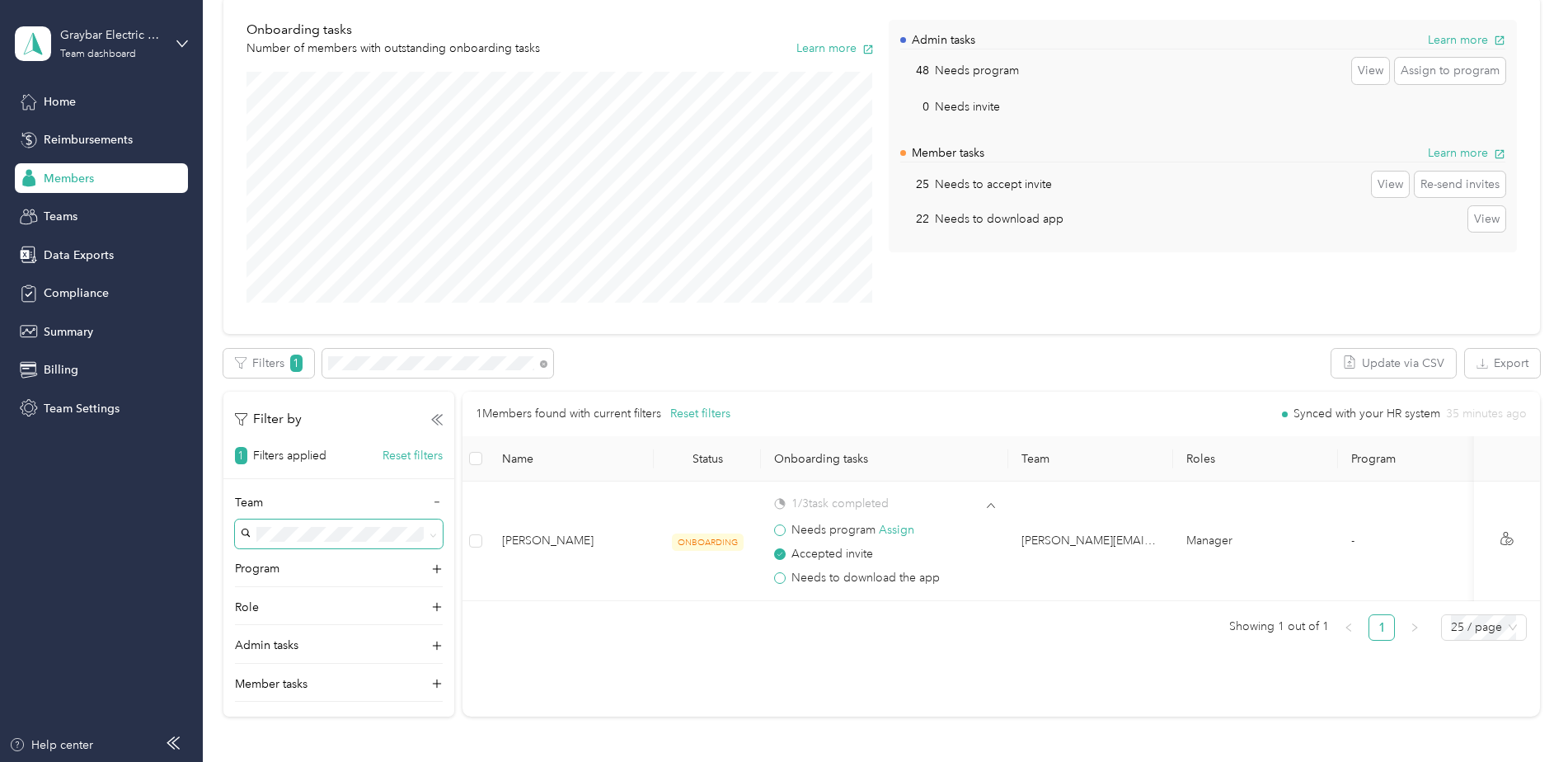
scroll to position [165, 0]
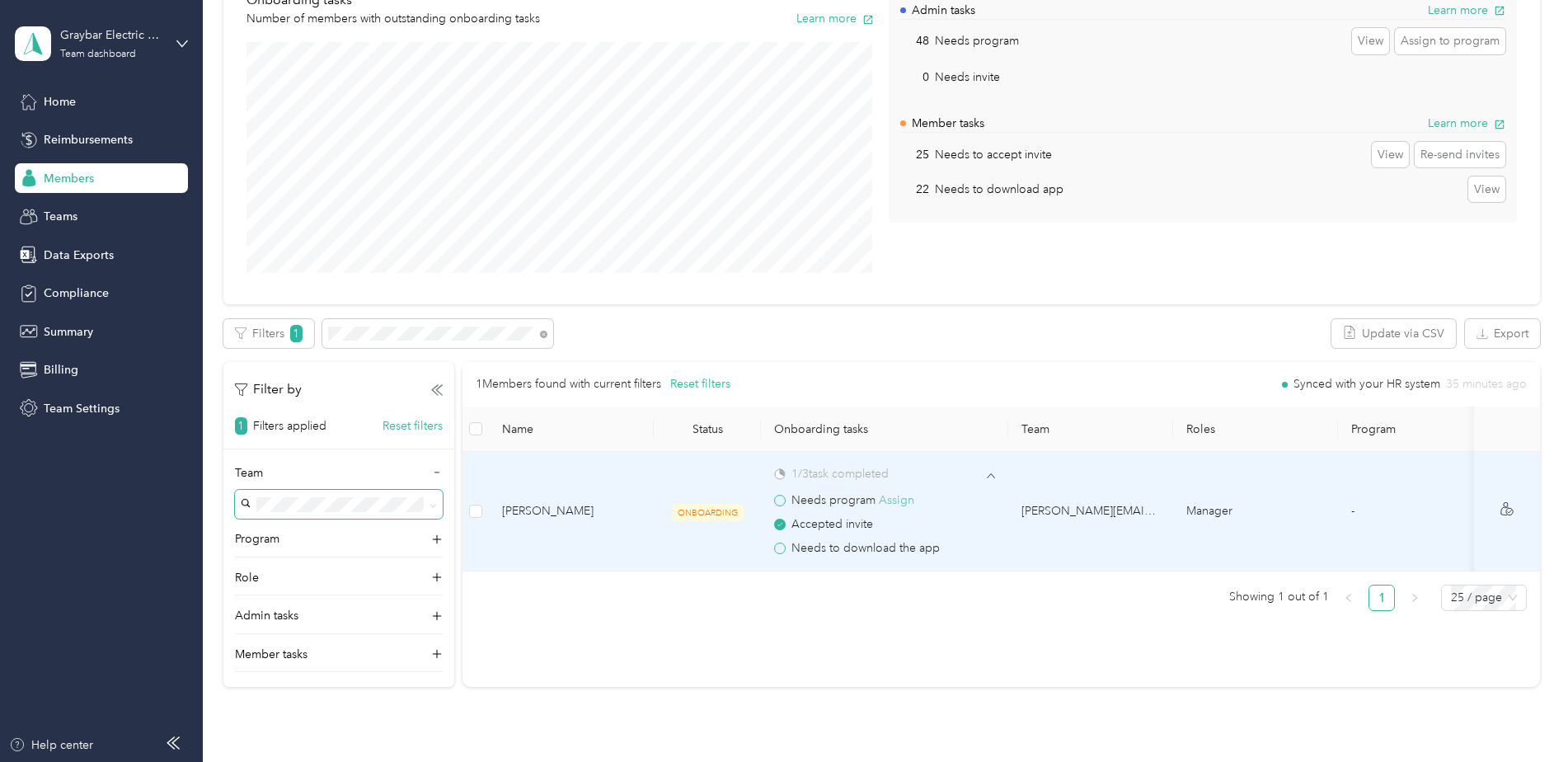
click at [900, 499] on button "Assign" at bounding box center [896, 500] width 36 height 18
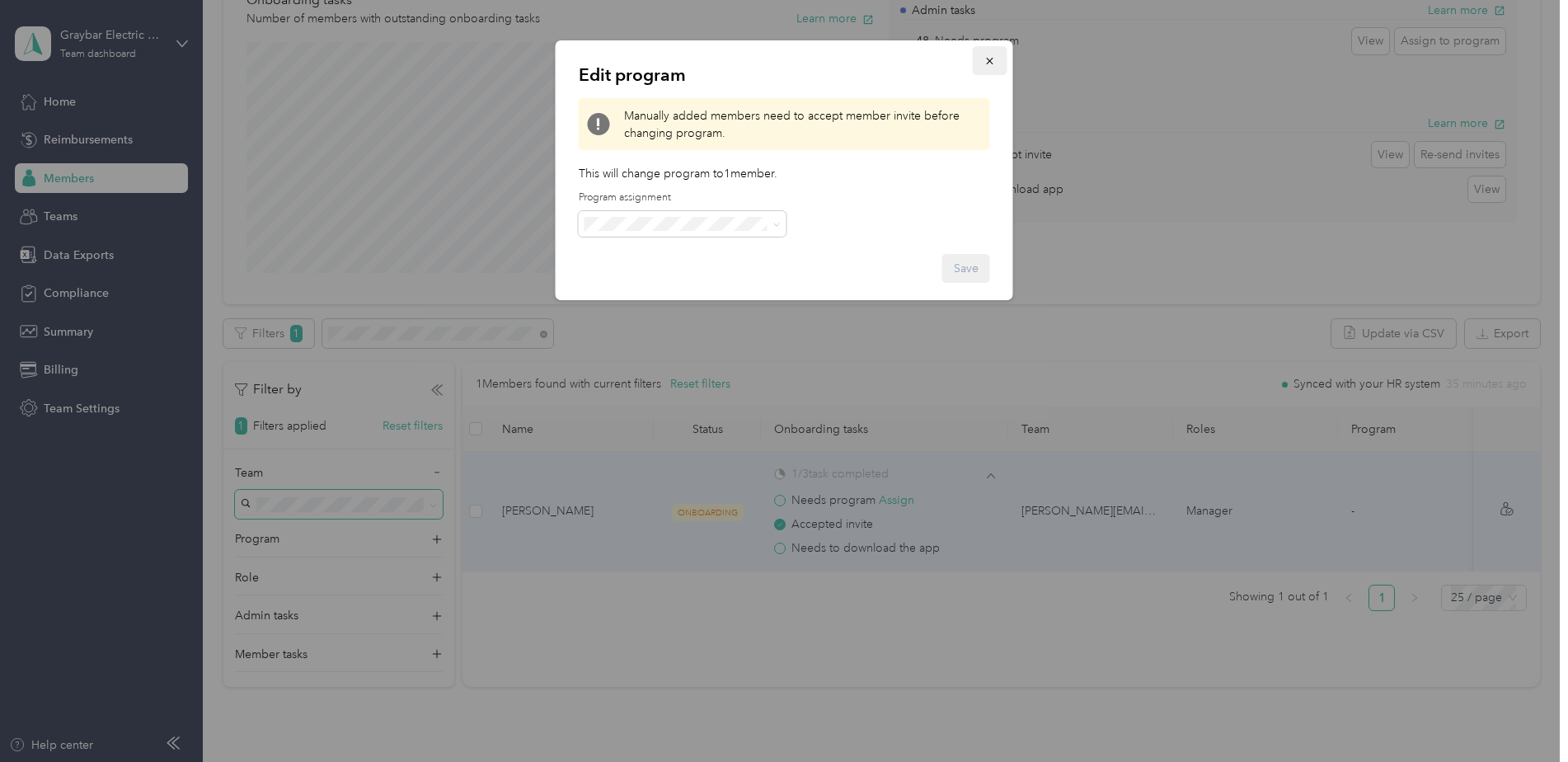
click at [988, 66] on icon "button" at bounding box center [990, 61] width 12 height 12
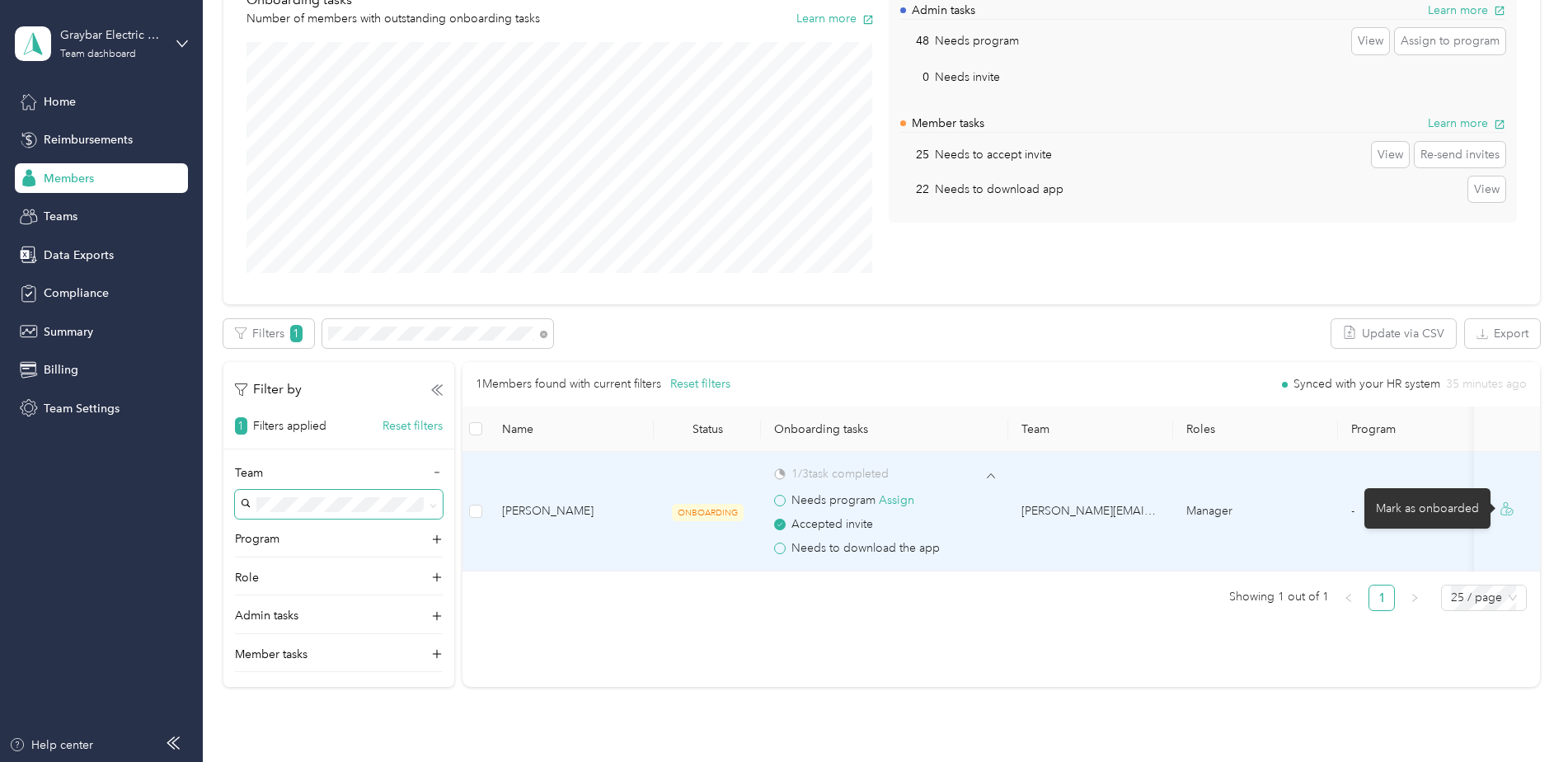
click at [1505, 512] on icon at bounding box center [1507, 509] width 13 height 13
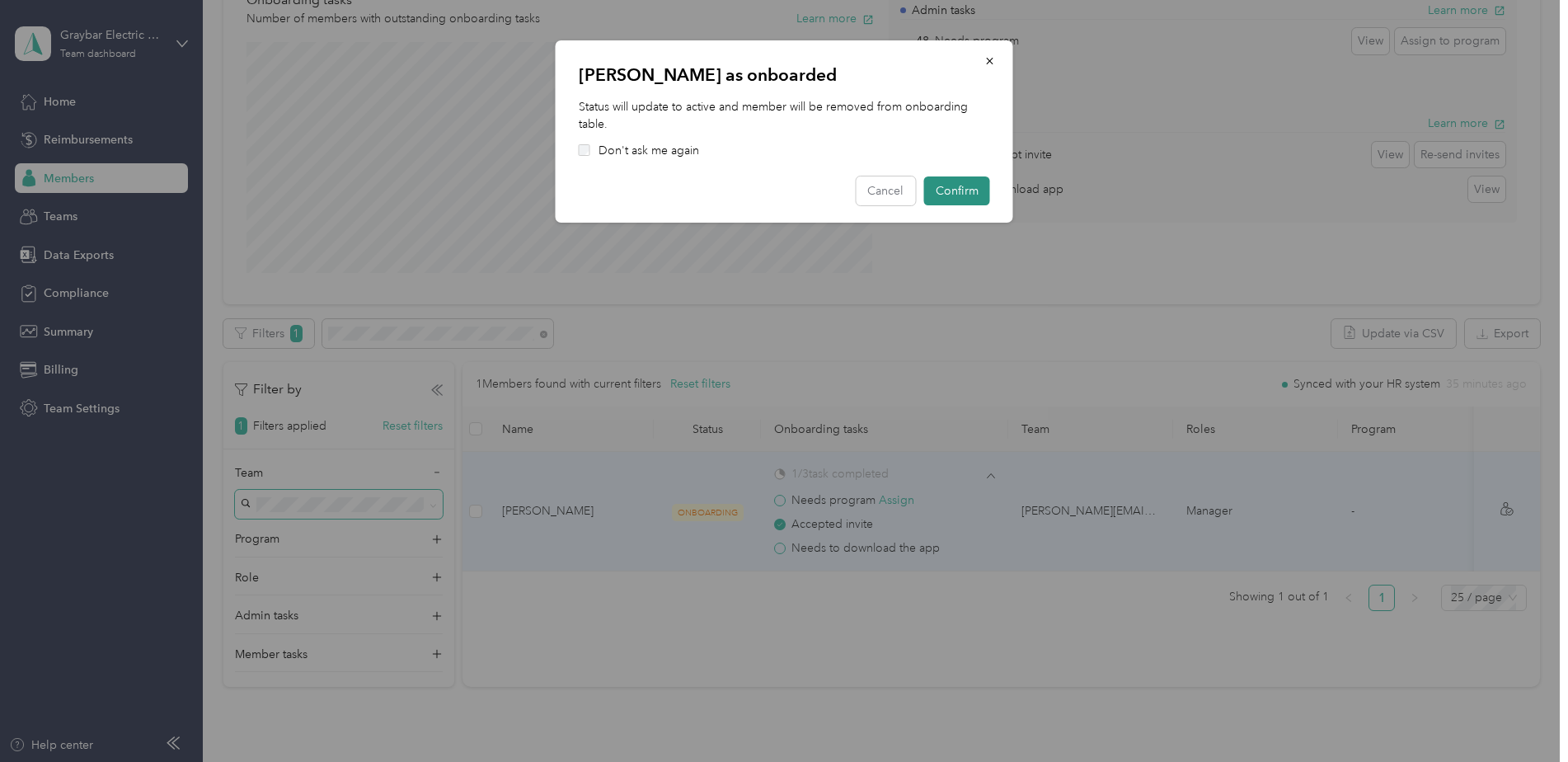
click at [975, 197] on button "Confirm" at bounding box center [957, 191] width 66 height 29
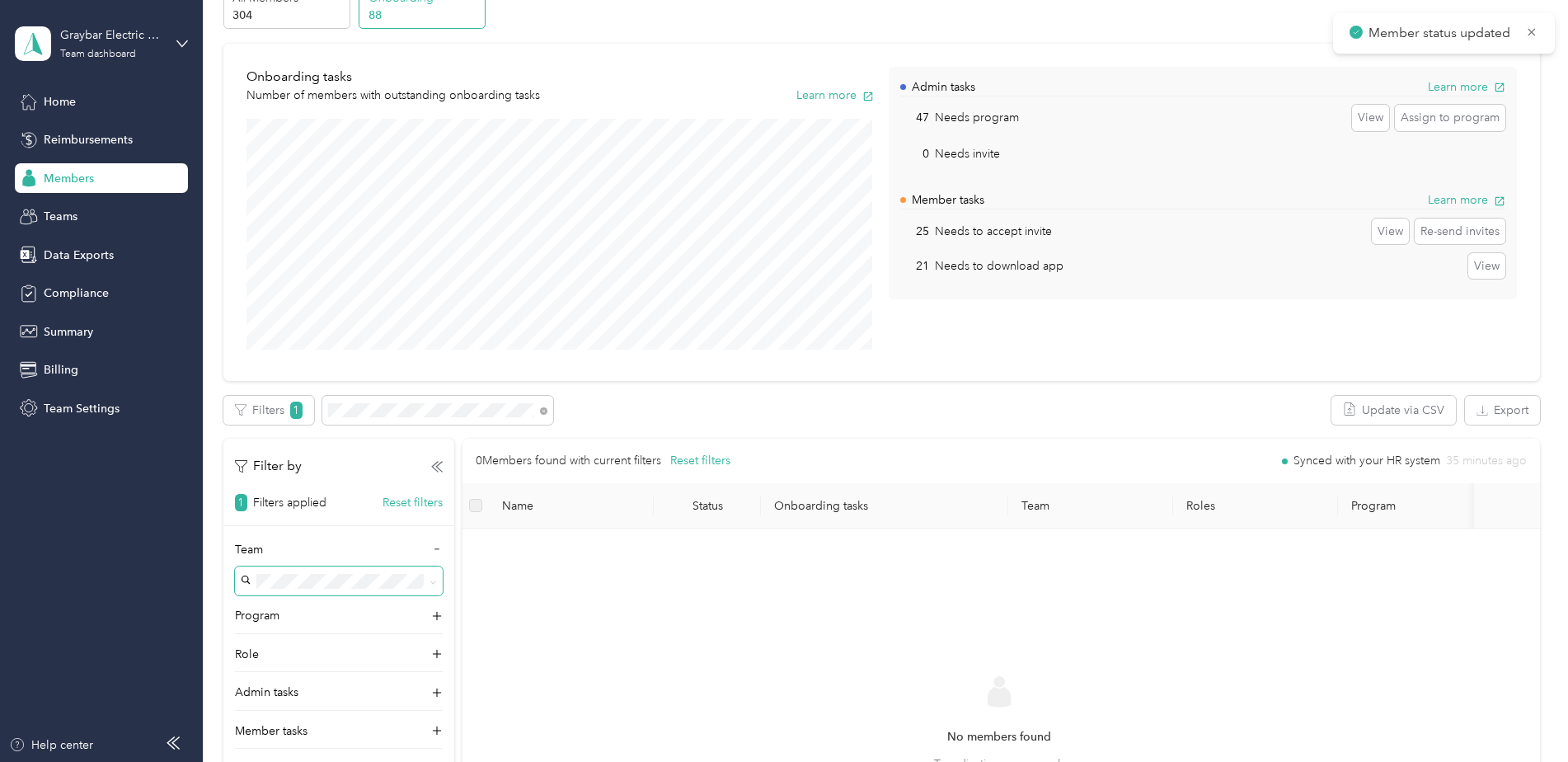
scroll to position [0, 0]
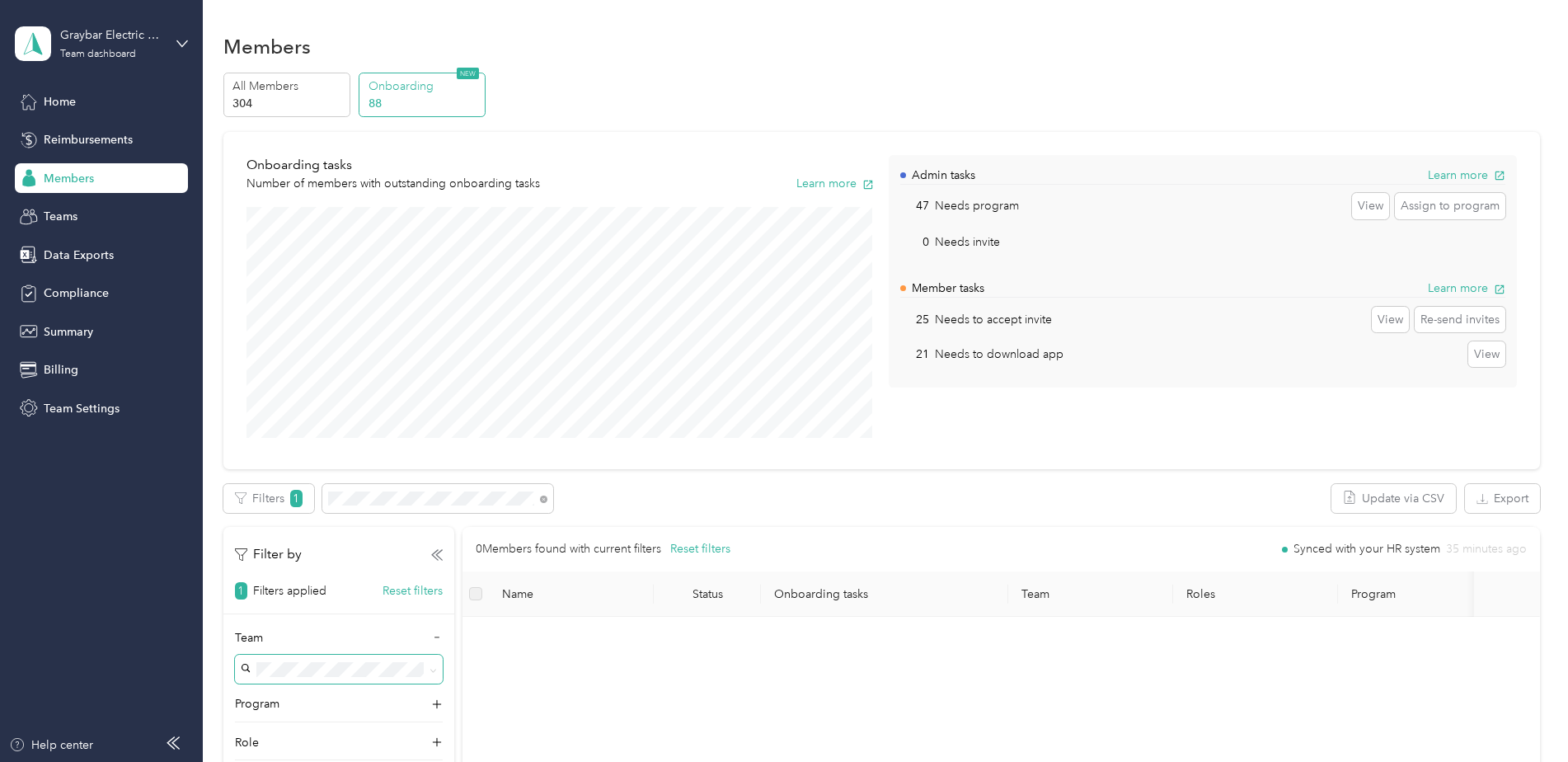
click at [66, 179] on span "Members" at bounding box center [68, 178] width 50 height 17
click at [288, 82] on p "All Members" at bounding box center [288, 86] width 112 height 17
